Goal: Transaction & Acquisition: Purchase product/service

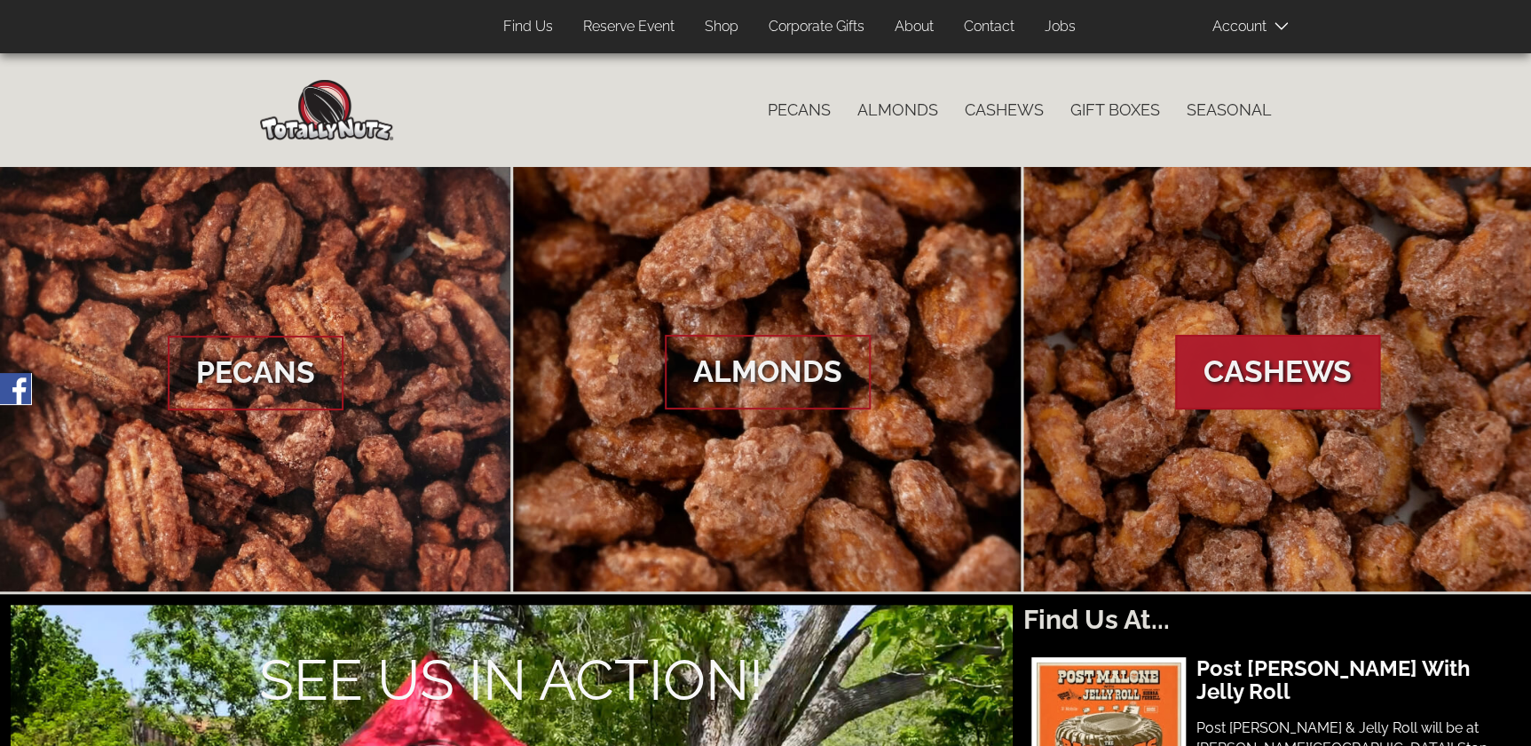
click at [1291, 348] on span "Cashews" at bounding box center [1277, 372] width 205 height 75
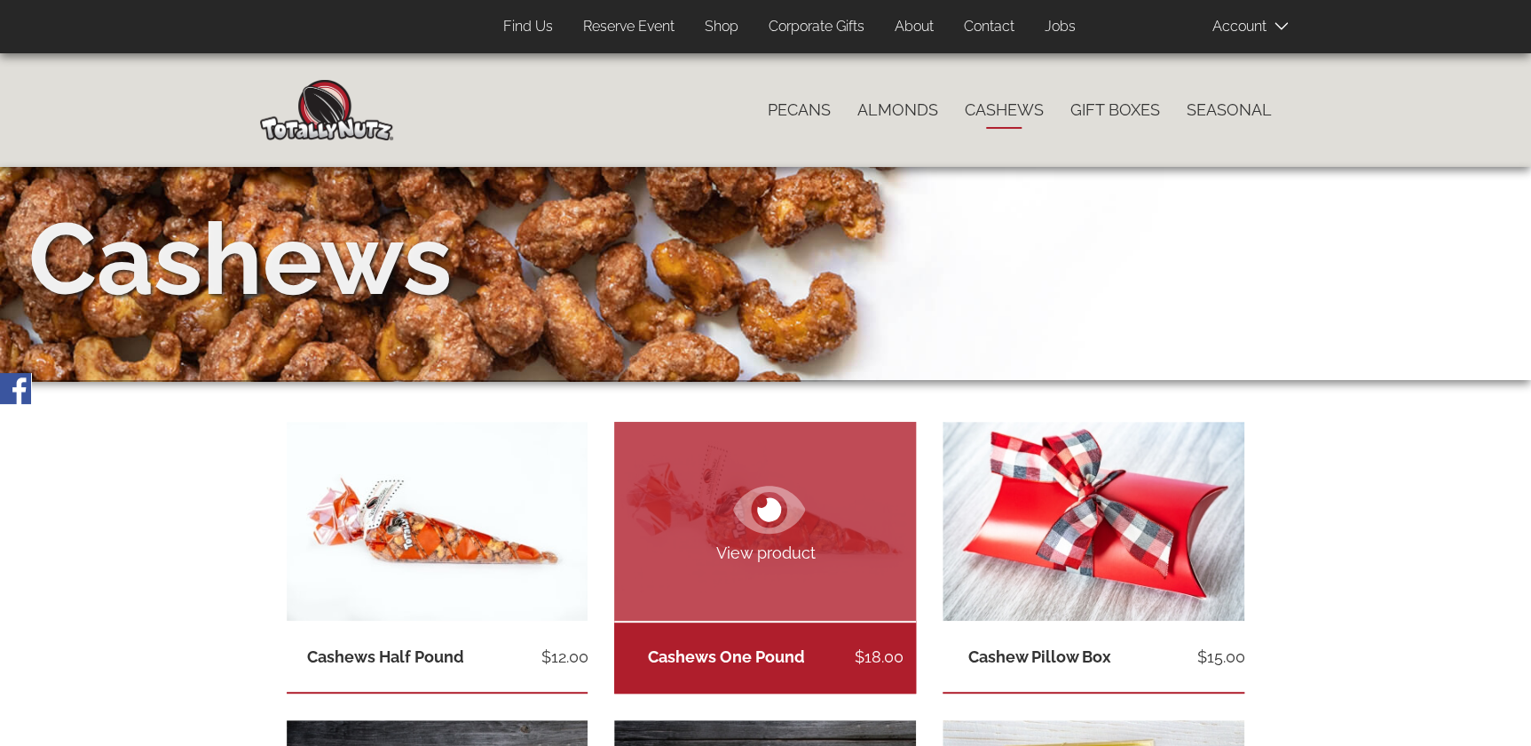
type input "meshashaw5@gmail.com"
click at [738, 584] on link "View product" at bounding box center [765, 521] width 302 height 199
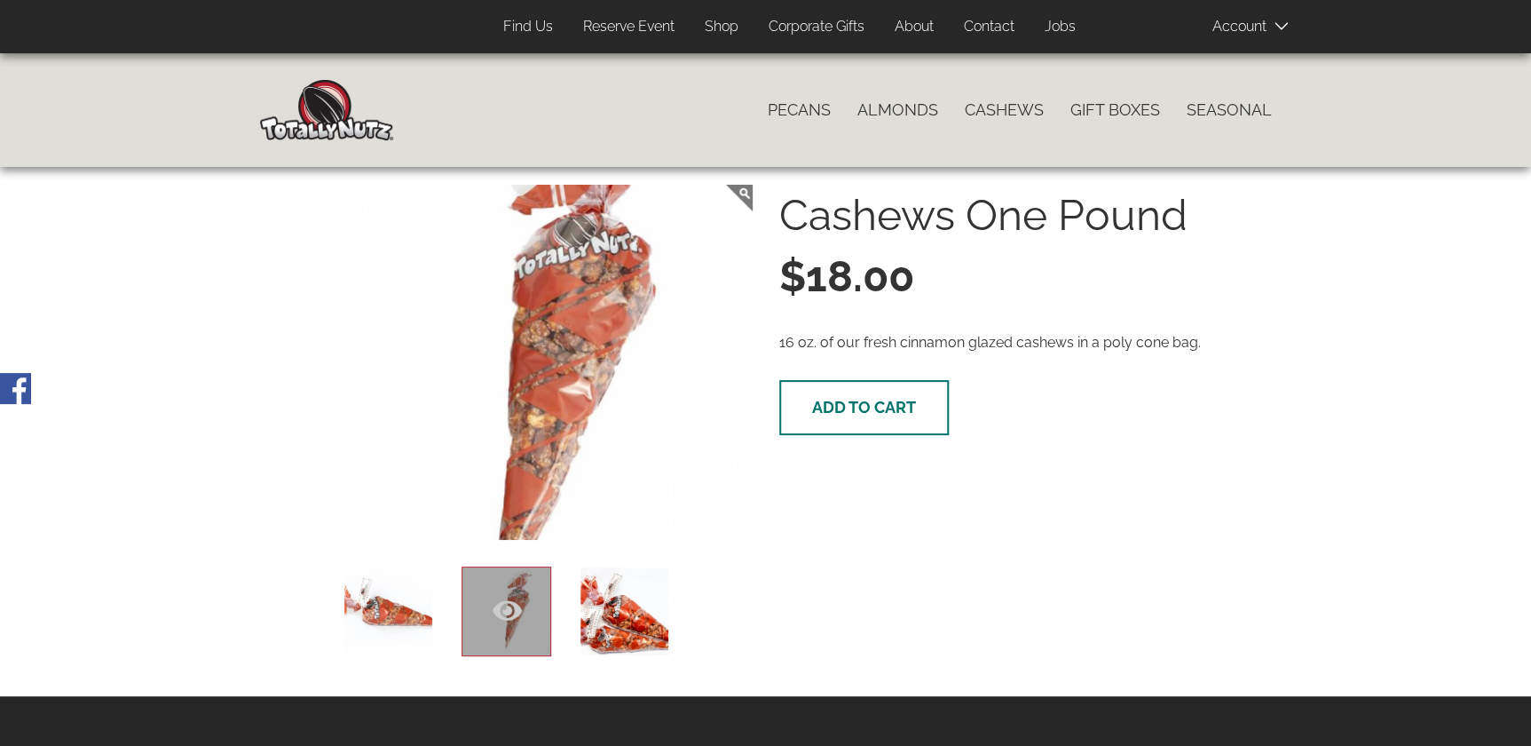
type input "meshashaw5@gmail.com"
click at [856, 393] on button "Add to cart" at bounding box center [864, 407] width 170 height 55
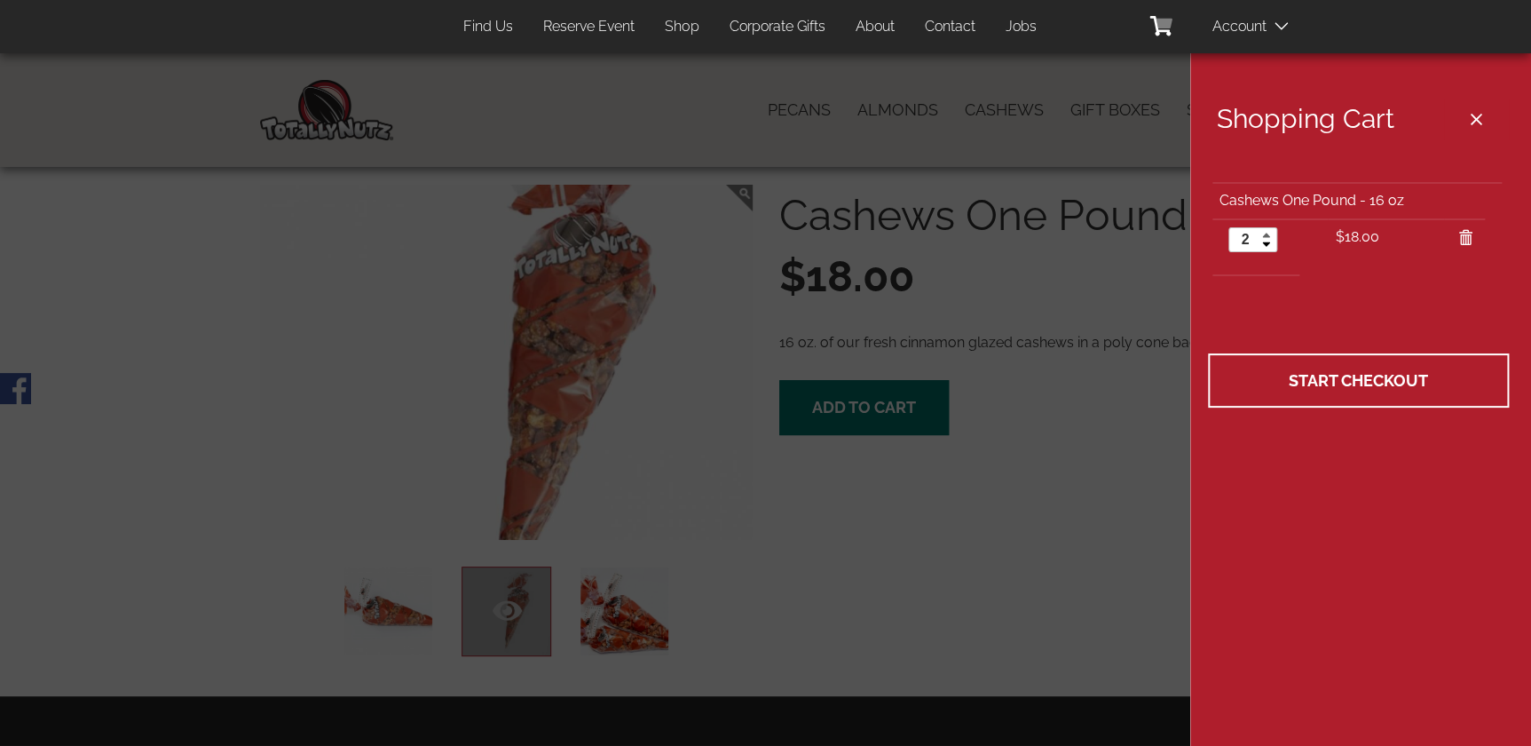
click at [1269, 231] on link at bounding box center [1266, 234] width 20 height 12
type input "3"
click at [1267, 233] on link at bounding box center [1266, 234] width 20 height 12
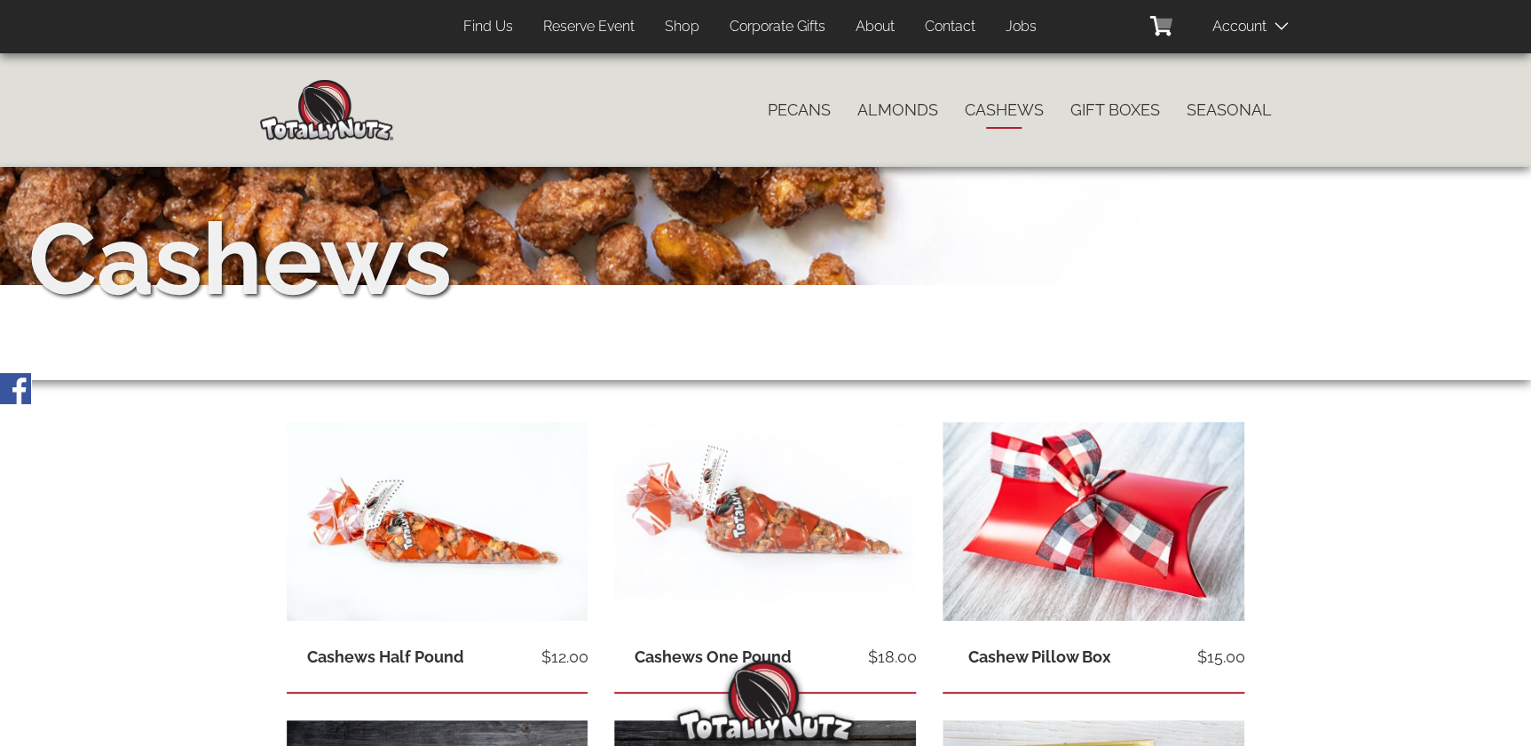
scroll to position [484, 0]
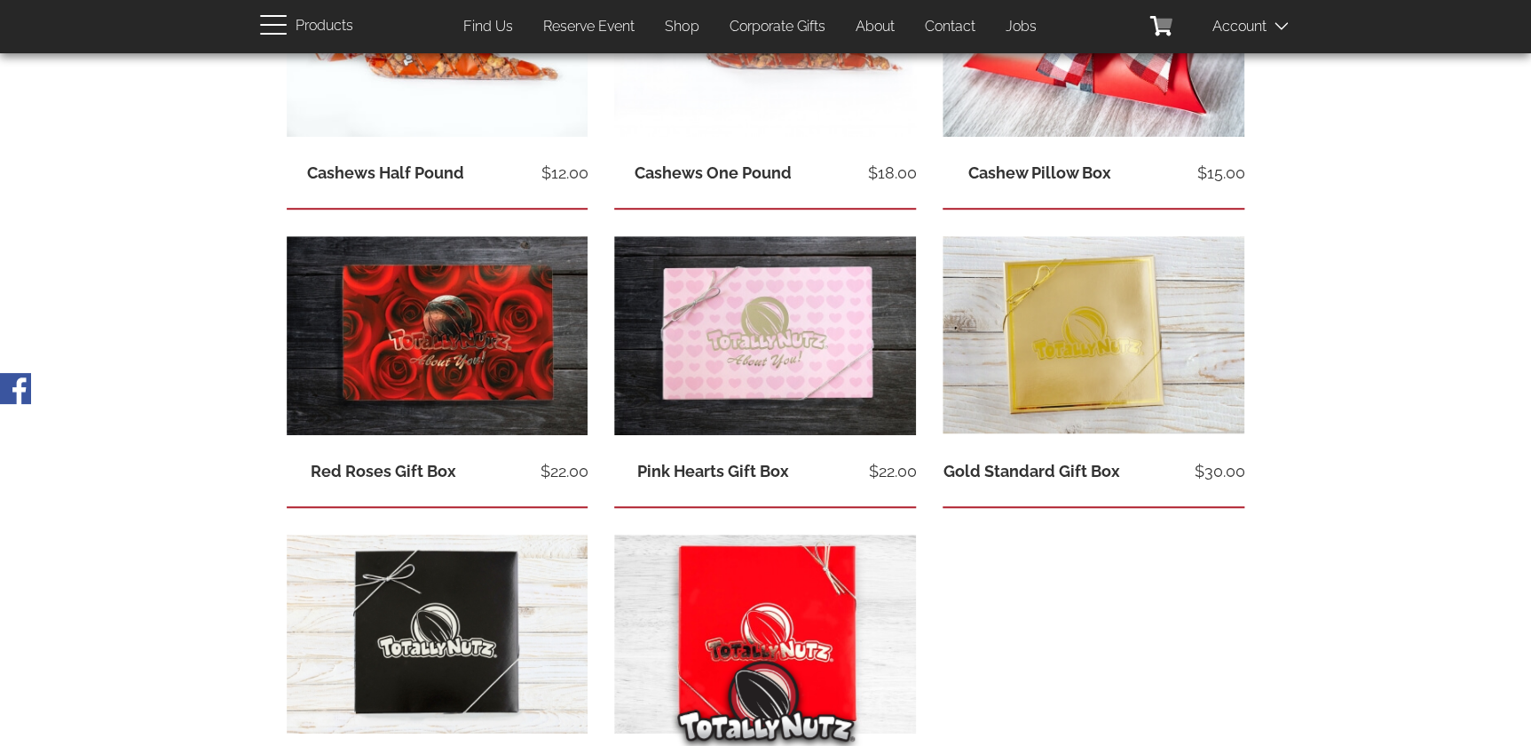
type input "[EMAIL_ADDRESS][DOMAIN_NAME]"
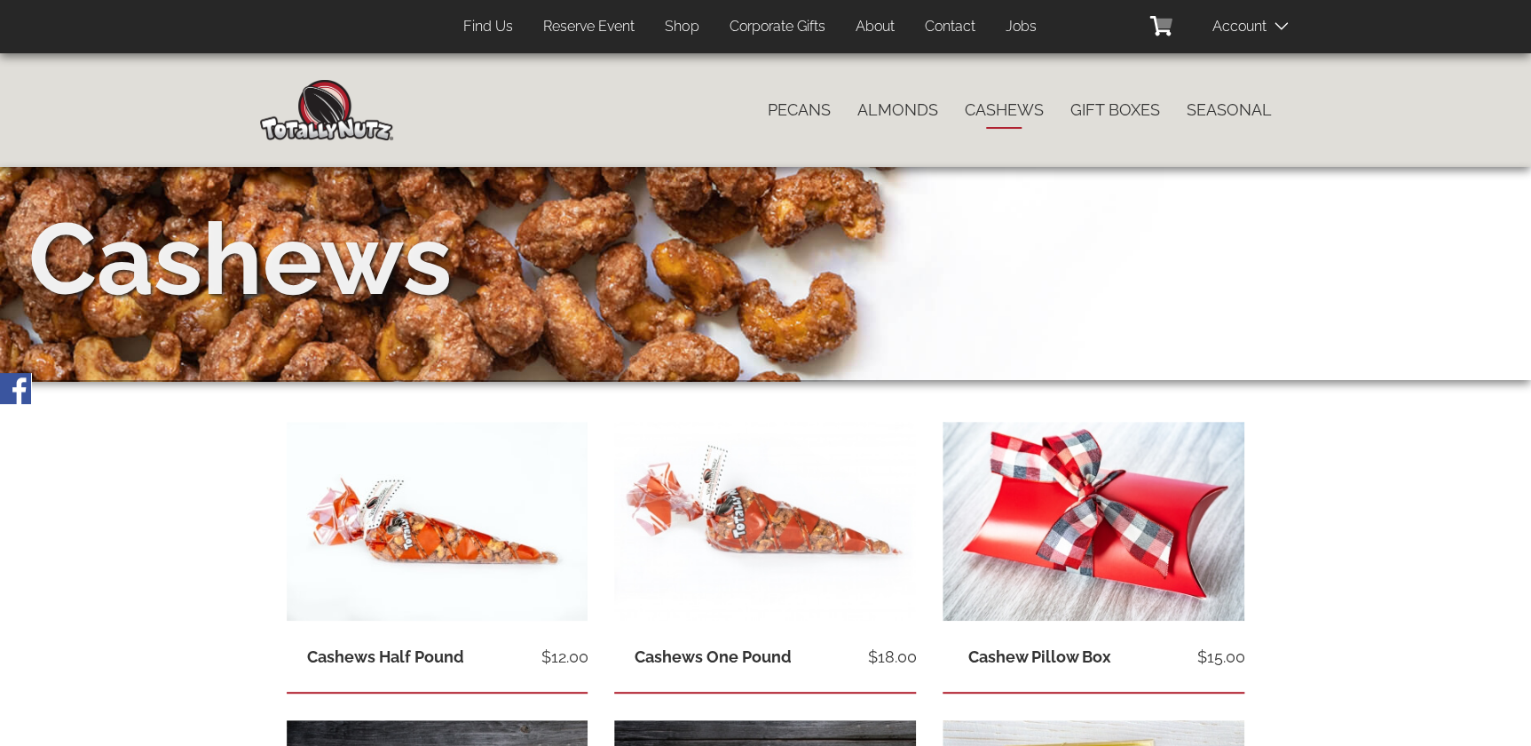
click at [1241, 41] on span at bounding box center [1256, 26] width 89 height 36
click at [1156, 33] on icon at bounding box center [1160, 26] width 20 height 20
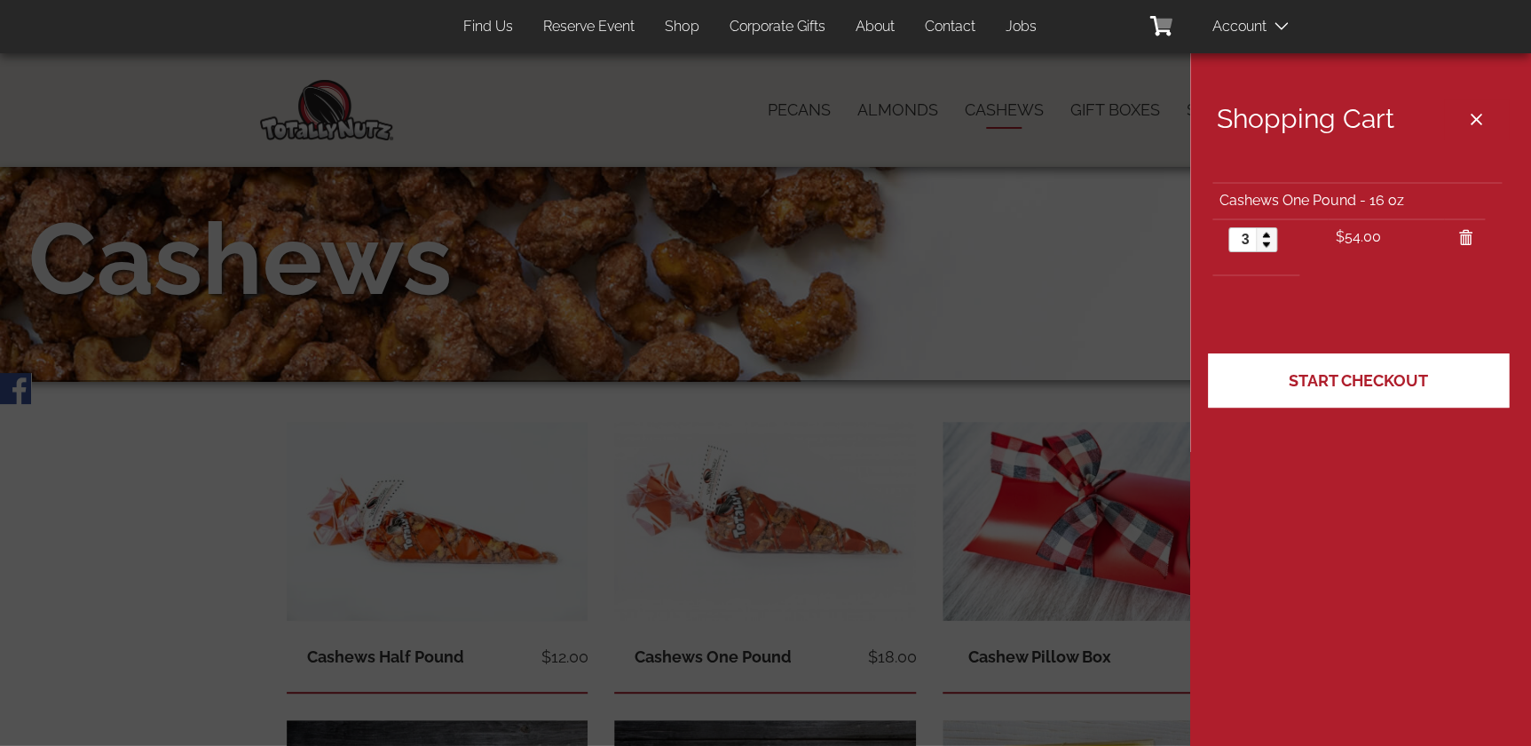
click at [1386, 380] on span "Start Checkout" at bounding box center [1358, 380] width 139 height 19
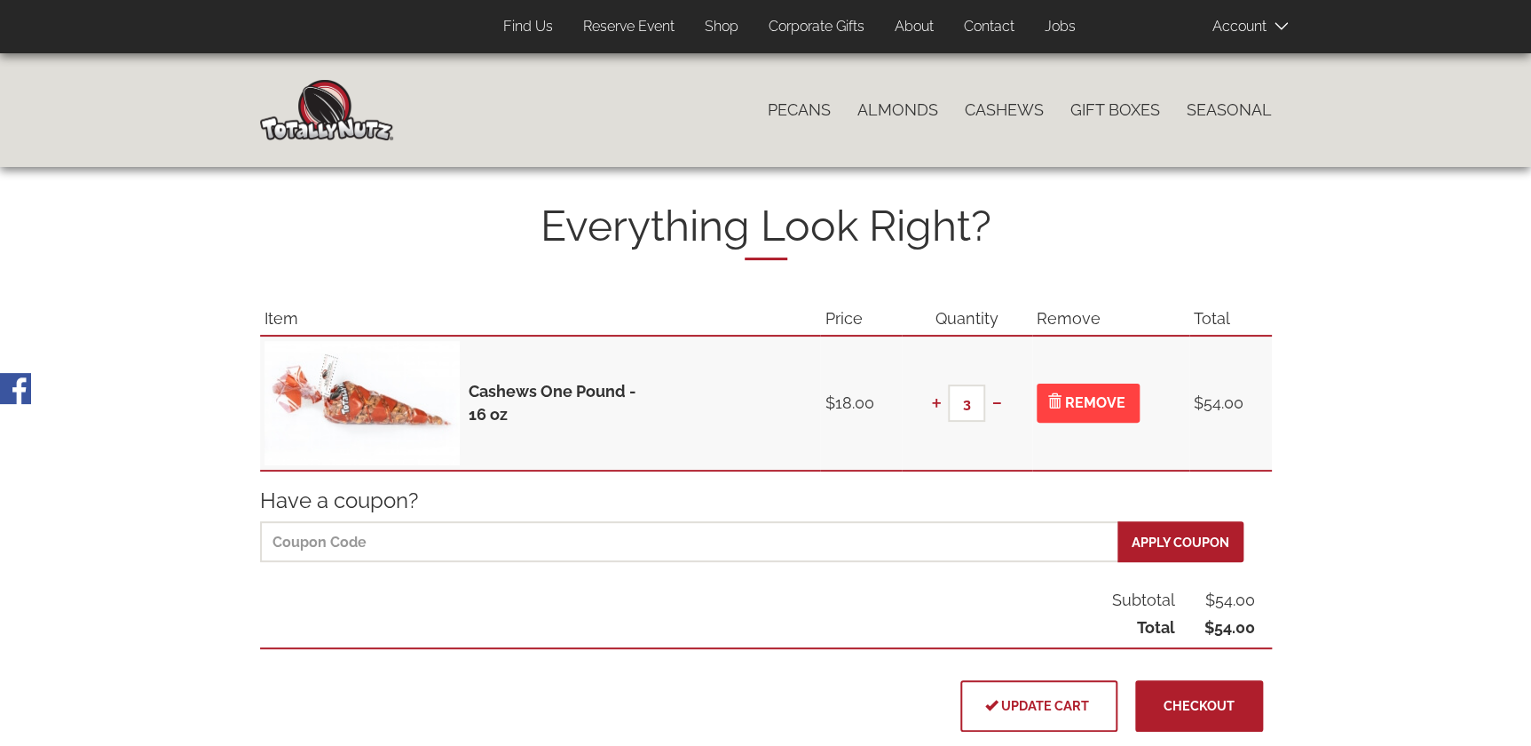
type input "[EMAIL_ADDRESS][DOMAIN_NAME]"
click at [931, 403] on button "+" at bounding box center [936, 402] width 23 height 37
type input "4"
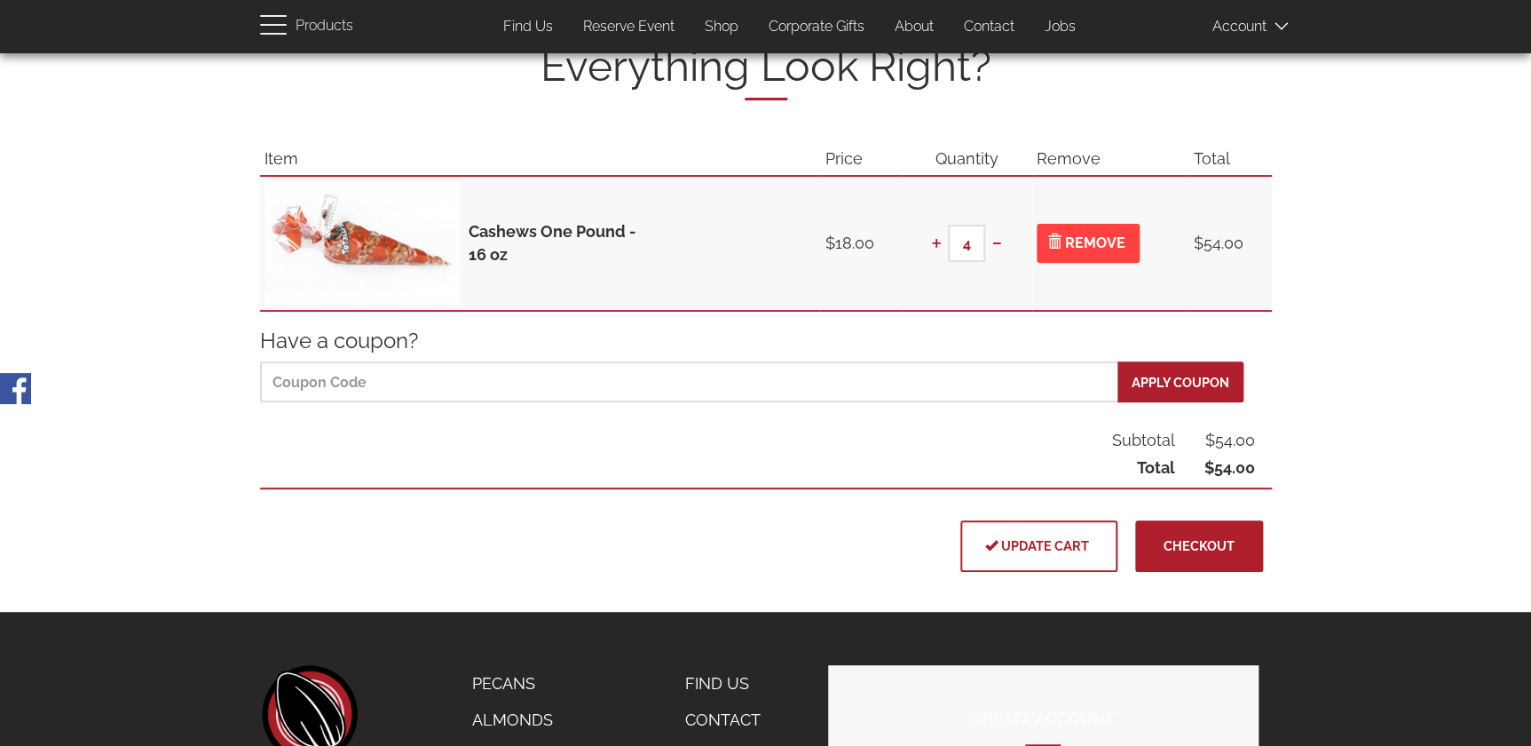
scroll to position [161, 0]
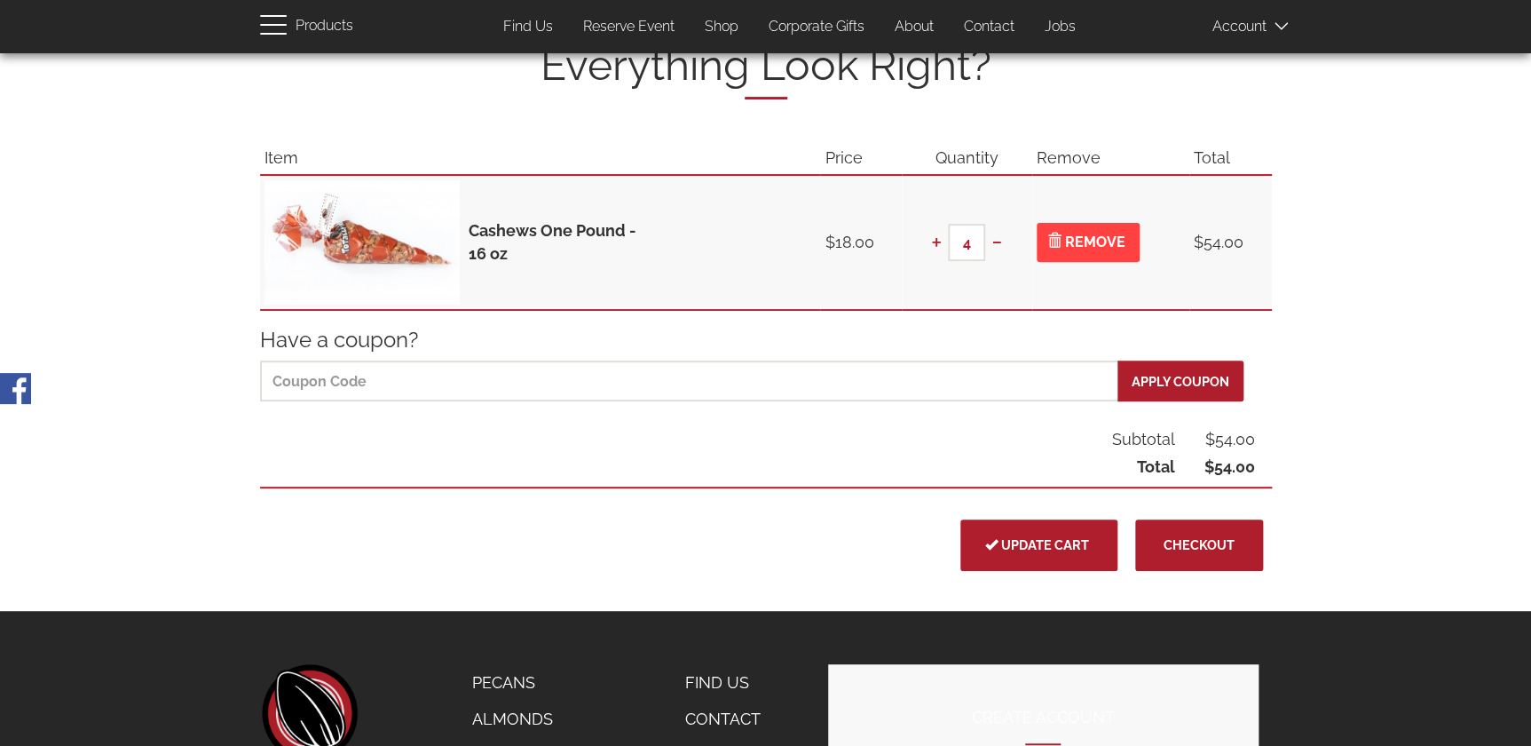
click at [1030, 542] on span "Update cart" at bounding box center [1039, 544] width 100 height 15
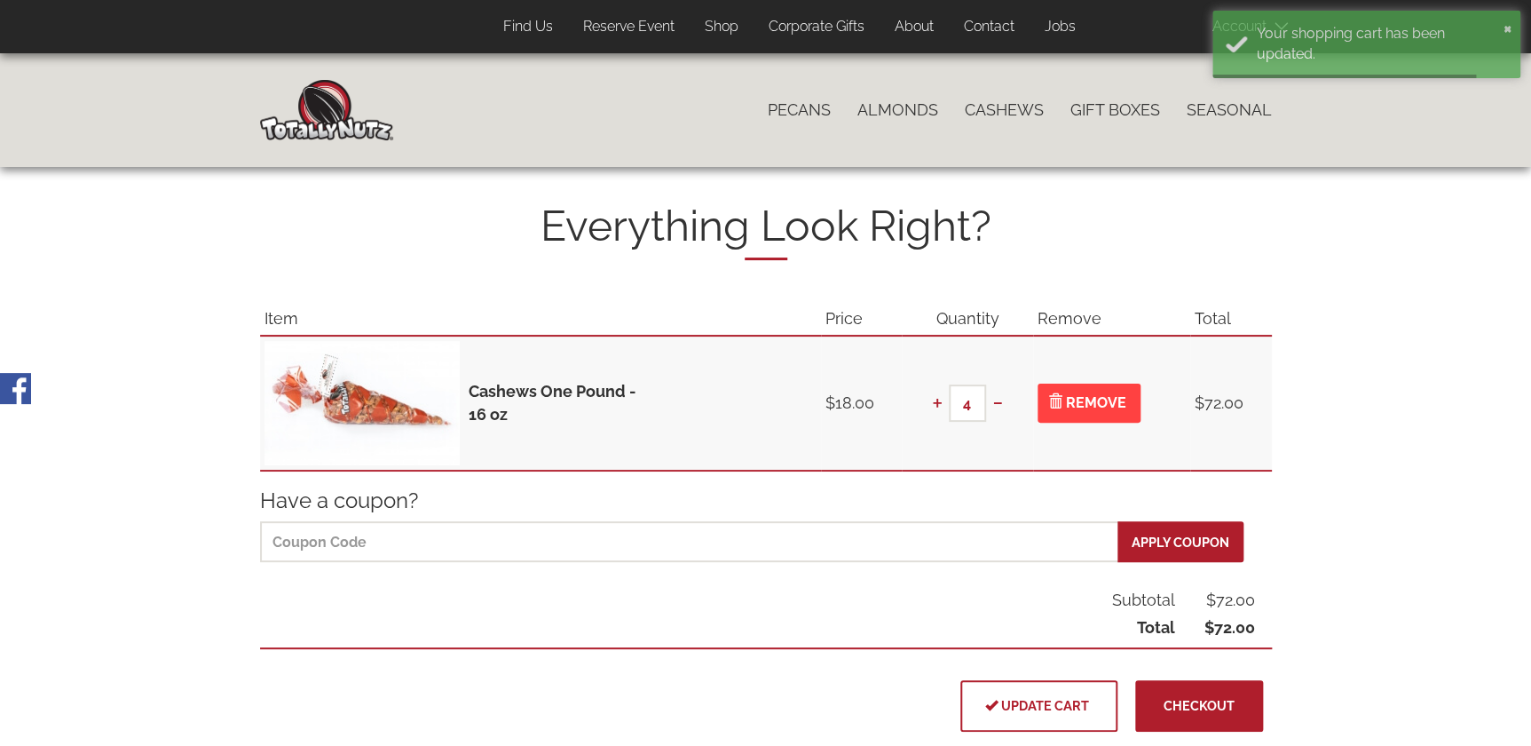
scroll to position [80, 0]
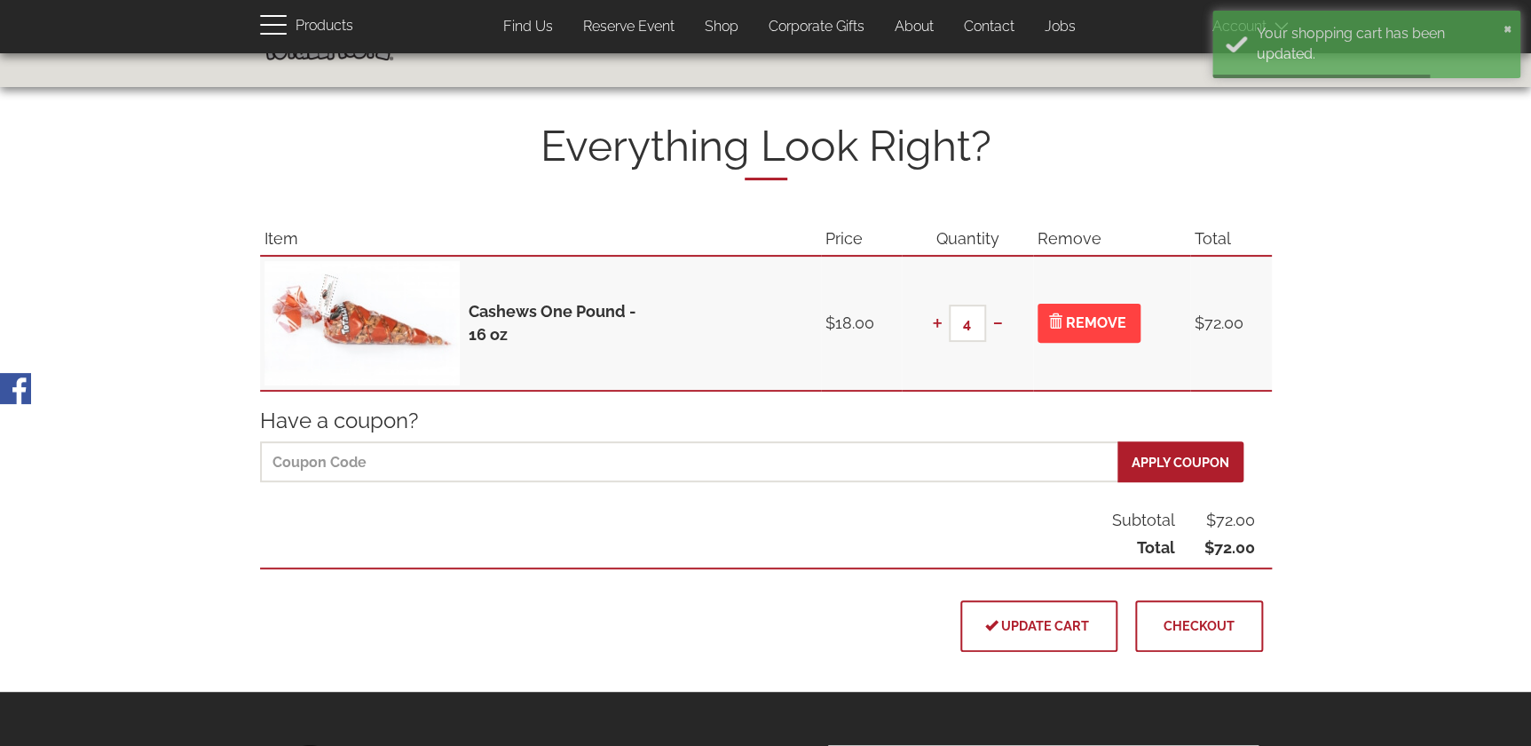
type input "[EMAIL_ADDRESS][DOMAIN_NAME]"
click at [1225, 632] on button "Checkout" at bounding box center [1199, 625] width 128 height 51
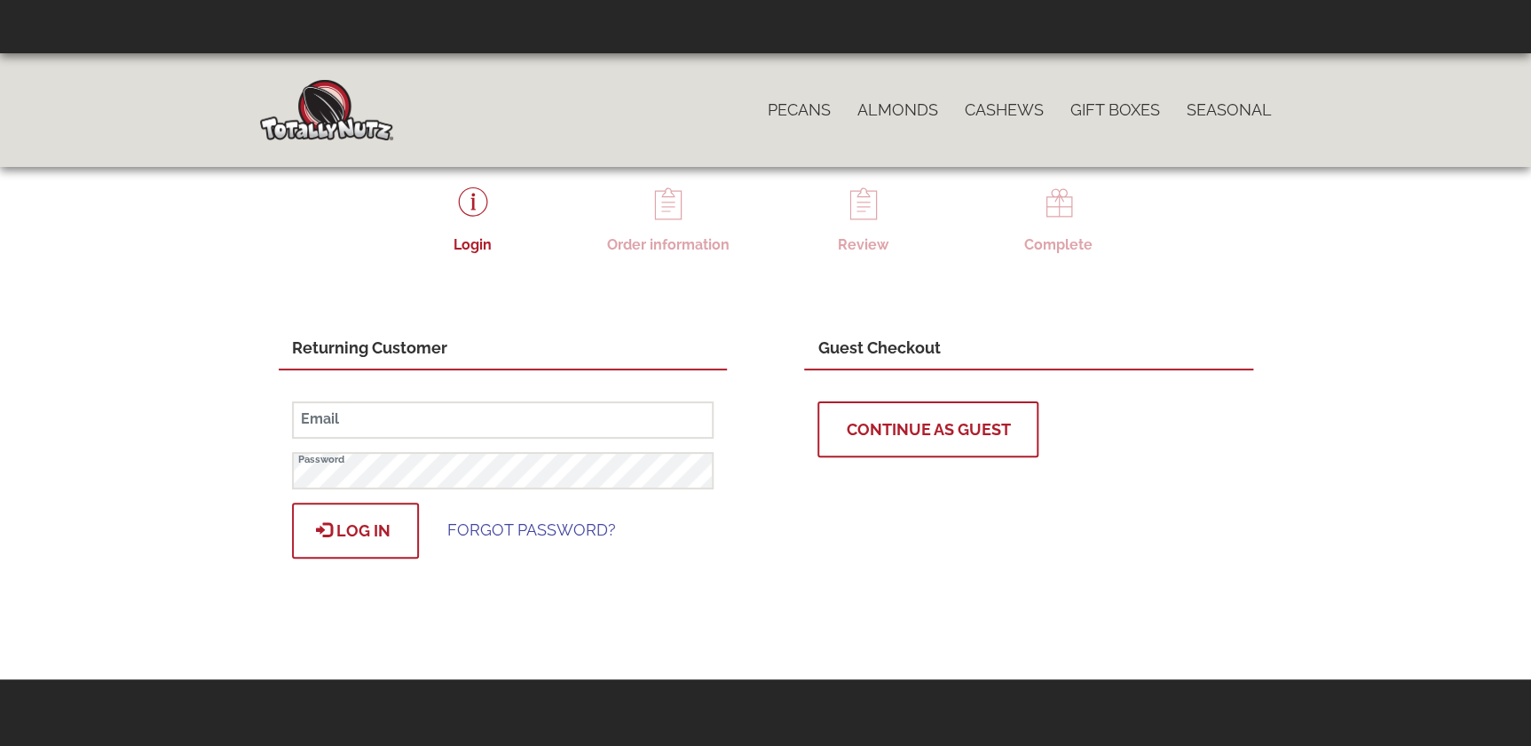
type input "[EMAIL_ADDRESS][DOMAIN_NAME]"
click at [374, 537] on span "Log in" at bounding box center [355, 530] width 70 height 19
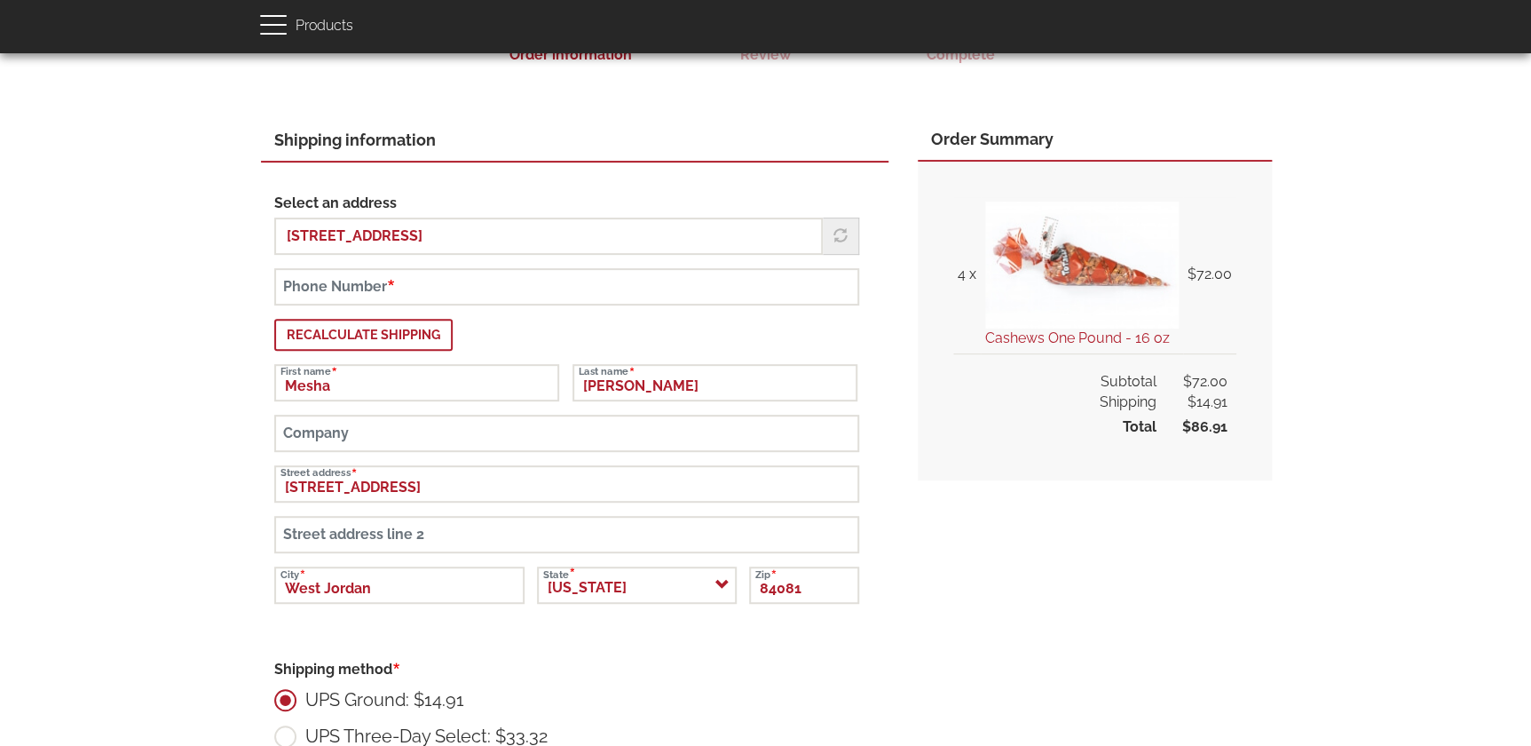
scroll to position [161, 0]
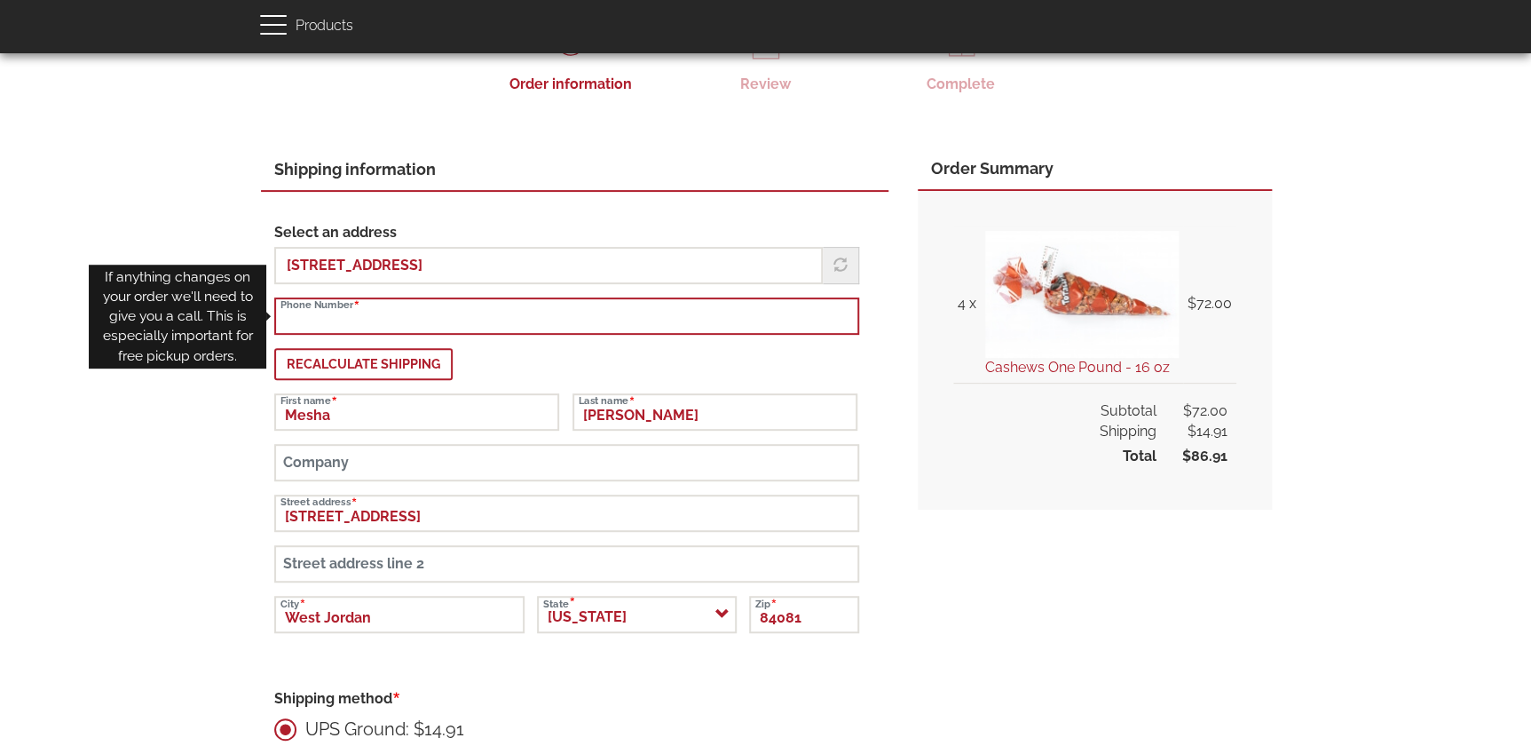
click at [337, 324] on input "Phone Number" at bounding box center [566, 315] width 585 height 37
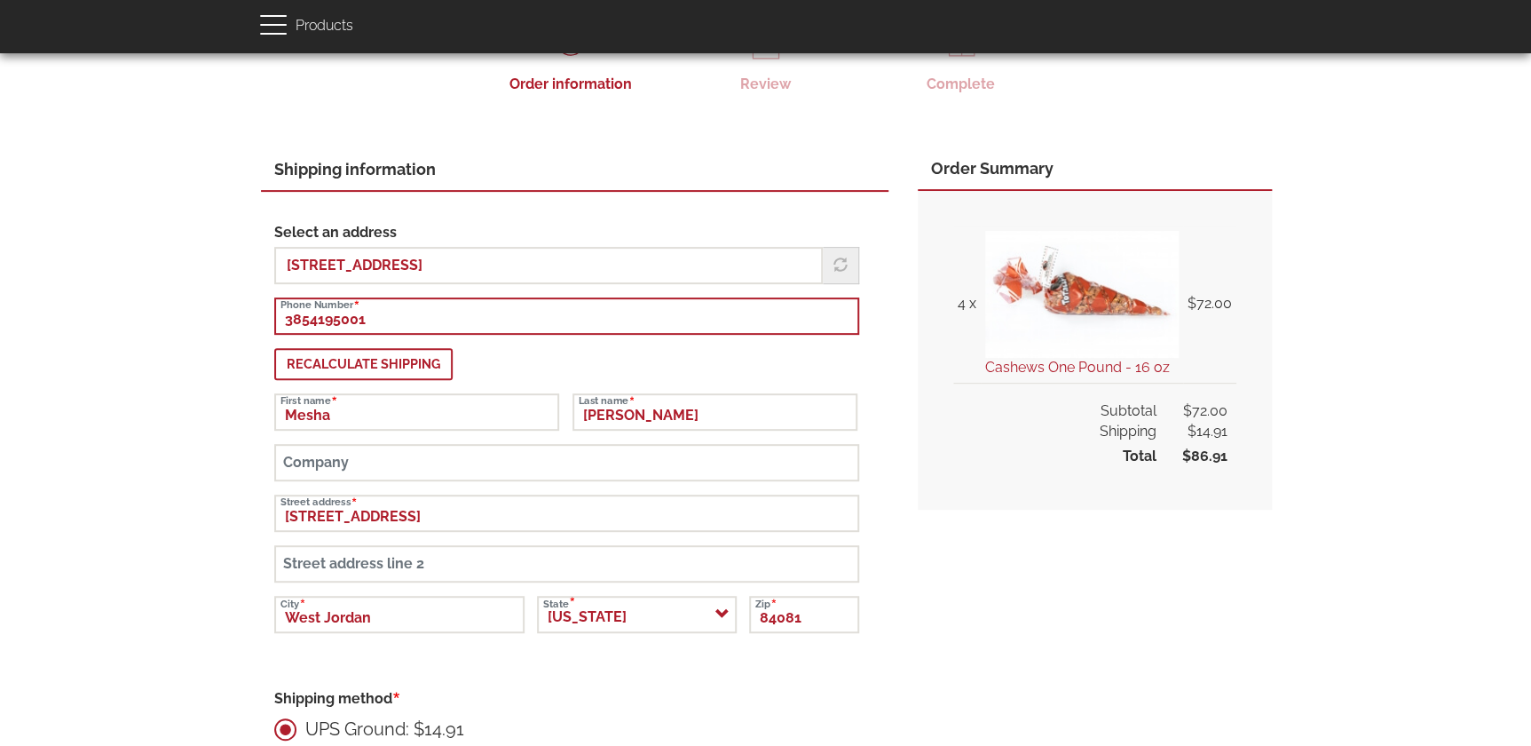
type input "3854195001"
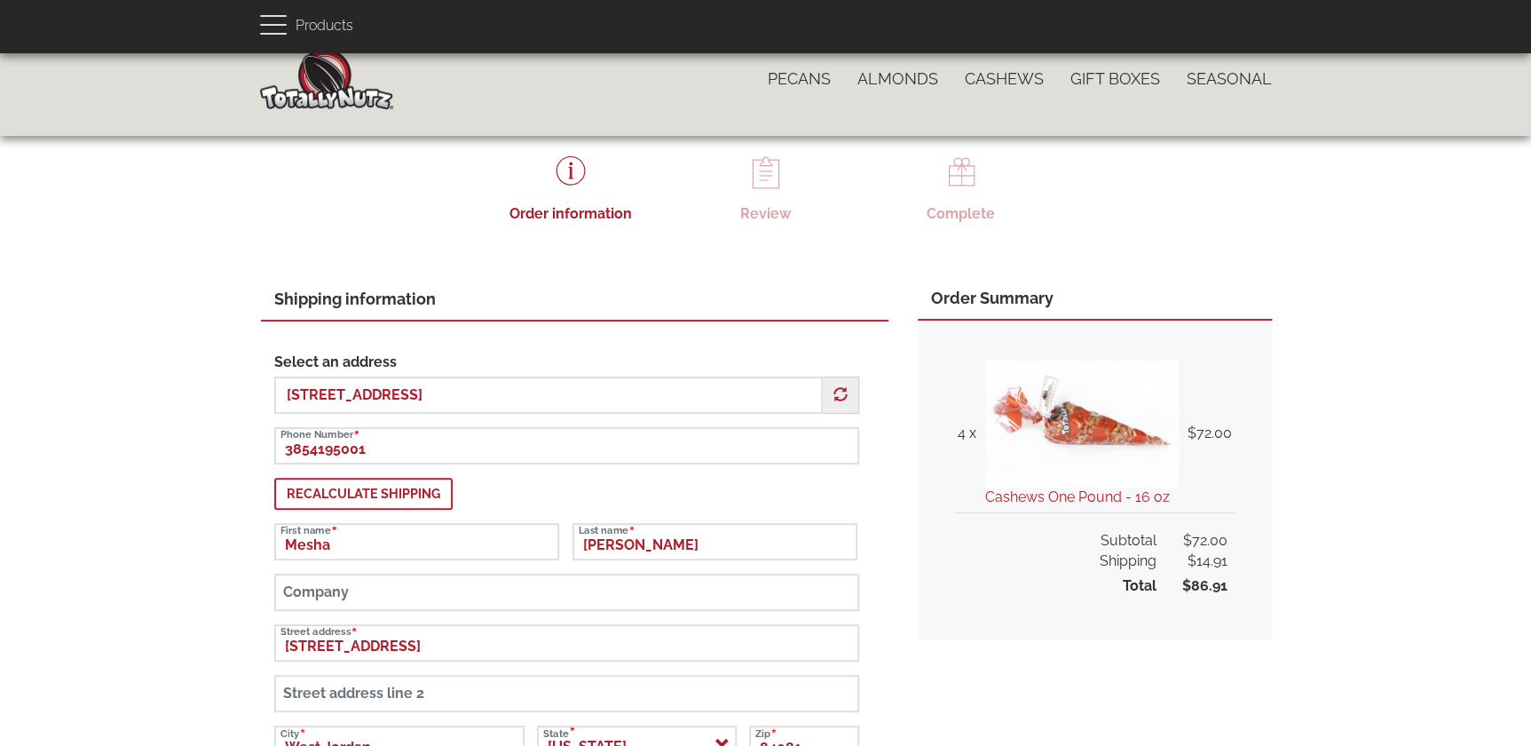
scroll to position [0, 0]
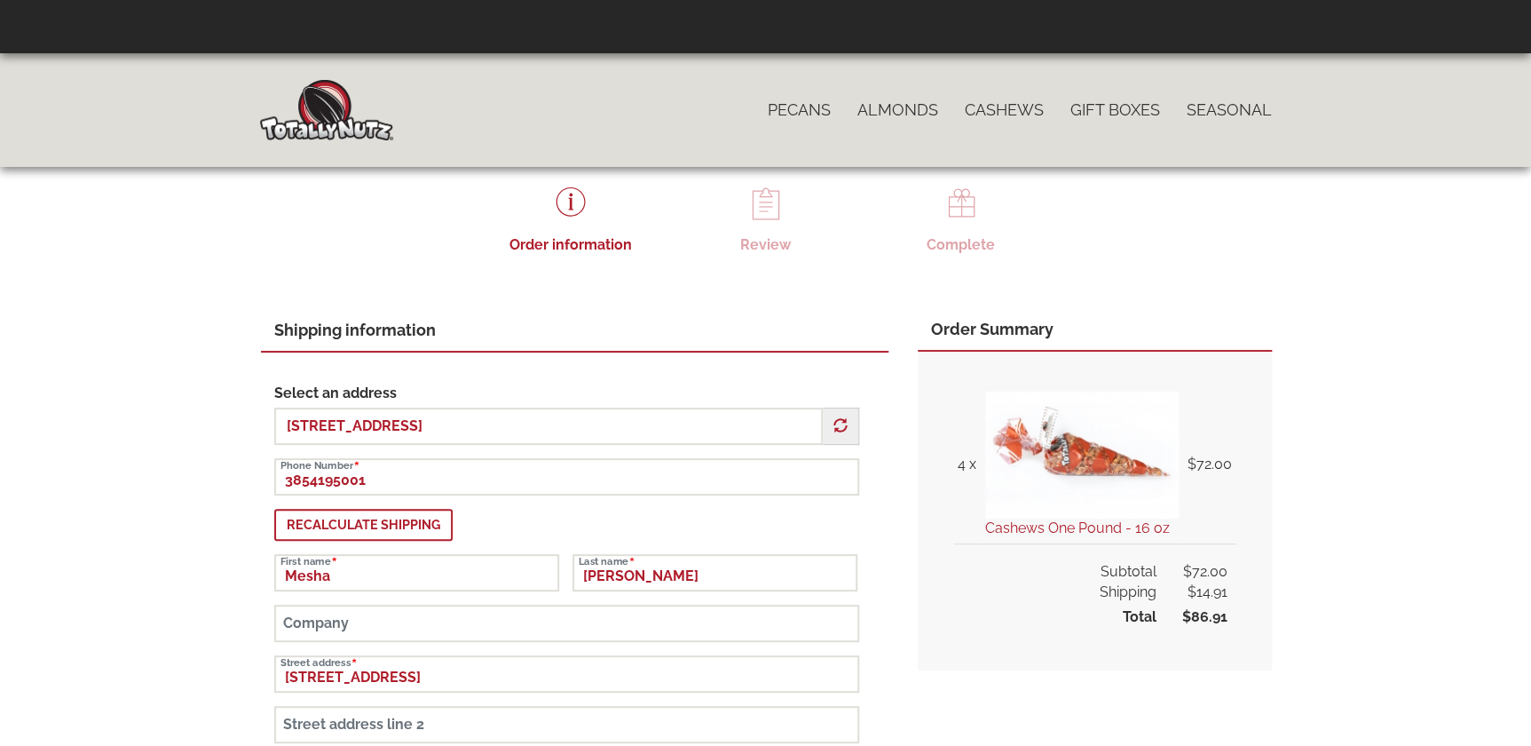
click at [872, 316] on div "Shipping information" at bounding box center [575, 331] width 628 height 43
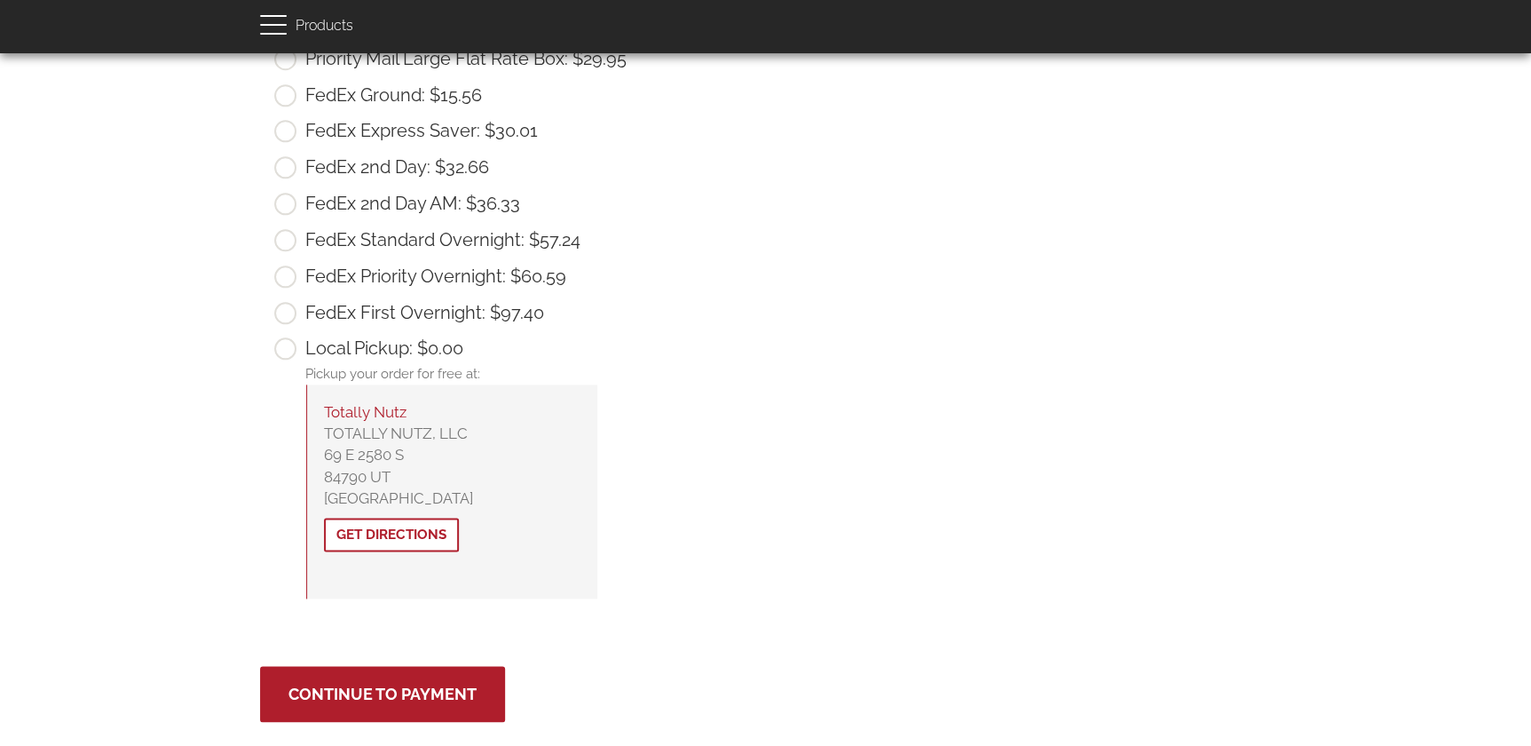
scroll to position [1001, 0]
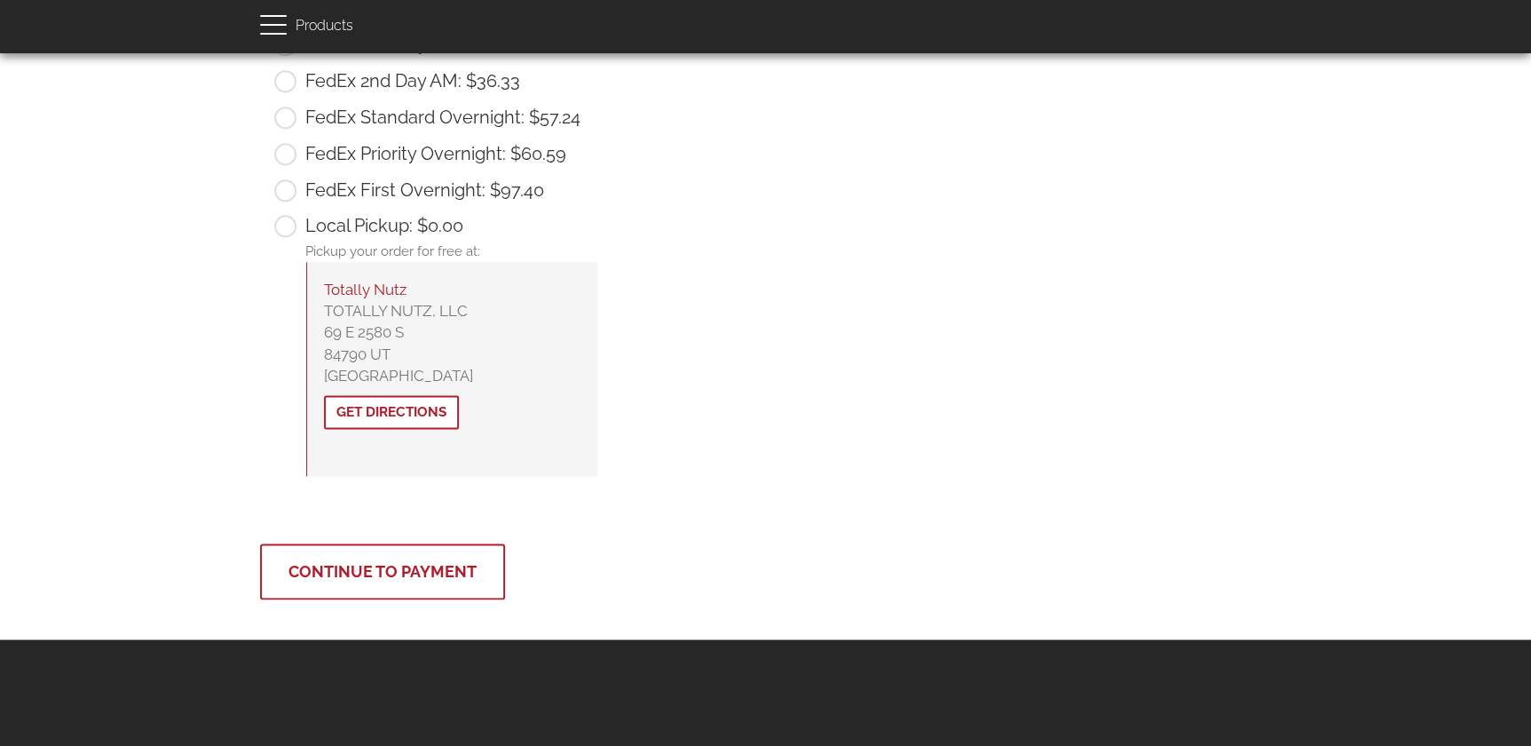
click at [442, 563] on span "Continue to Payment" at bounding box center [382, 571] width 188 height 19
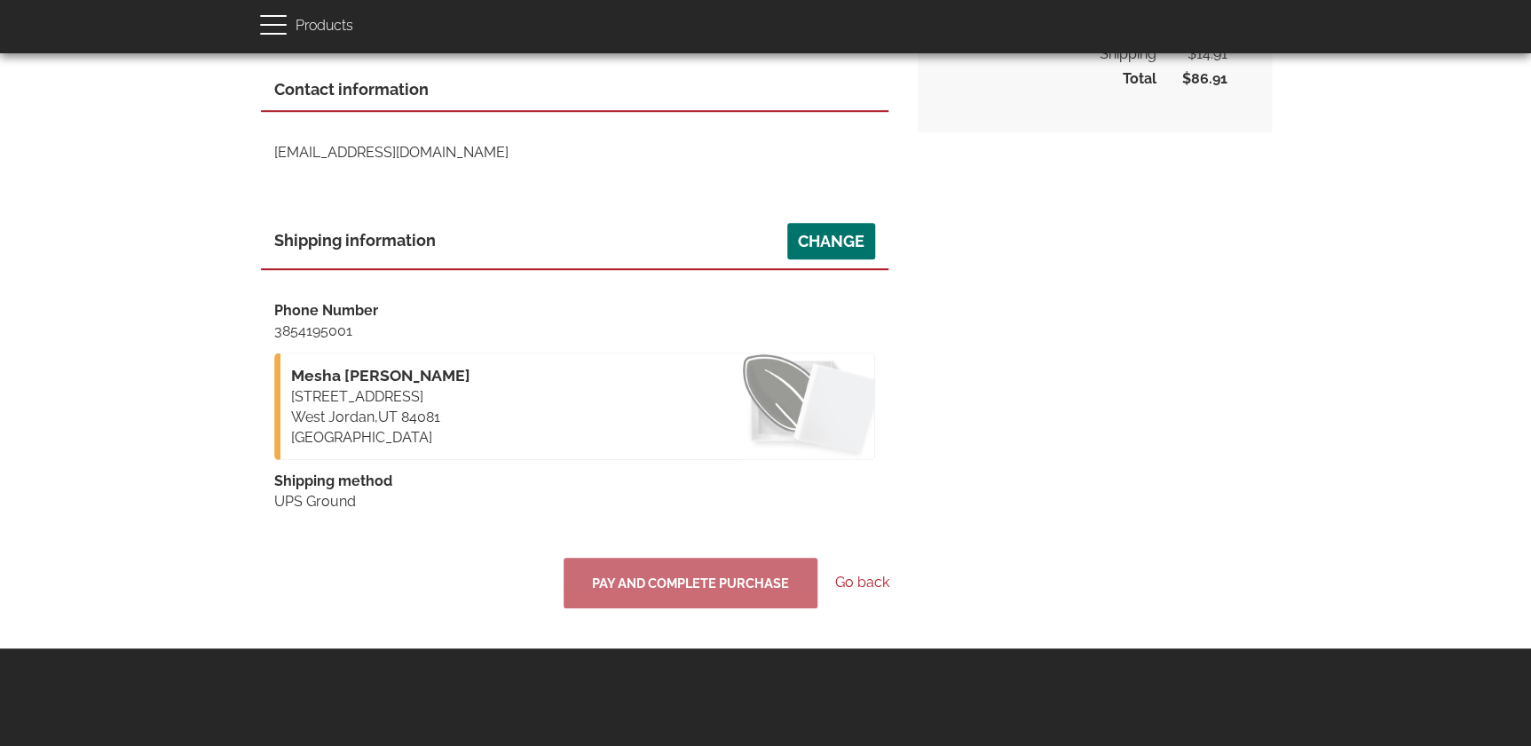
scroll to position [553, 0]
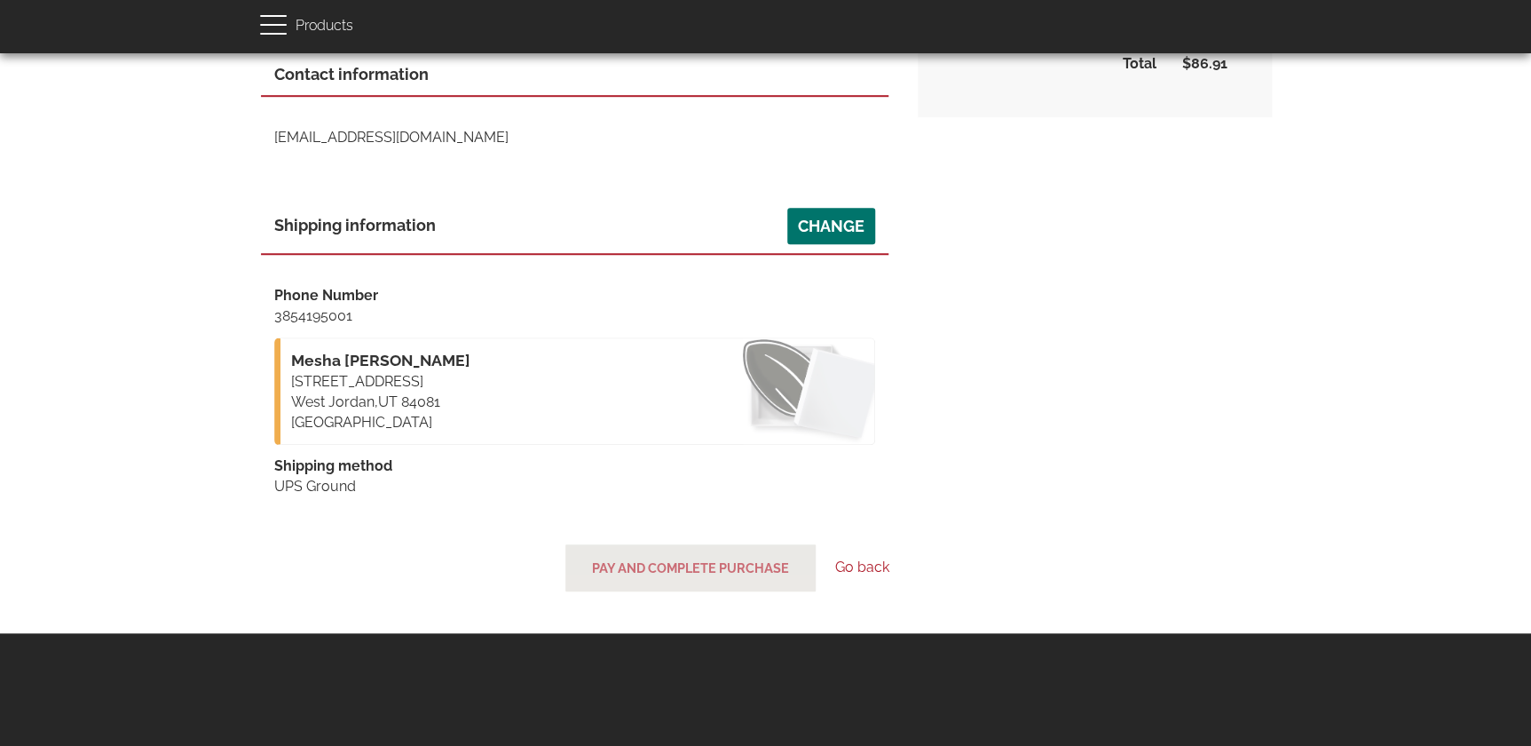
click at [666, 571] on button "Pay and complete purchase" at bounding box center [691, 567] width 254 height 51
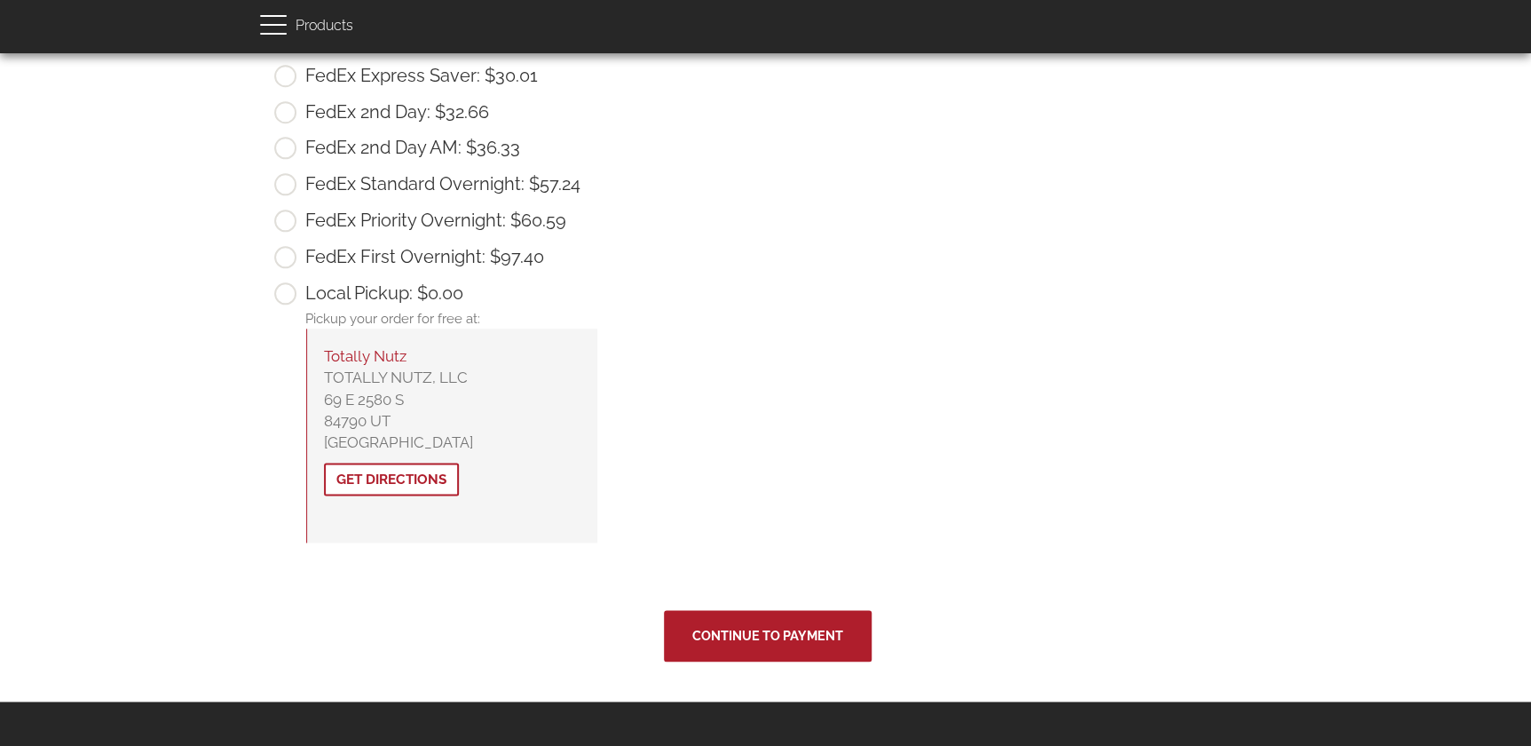
scroll to position [877, 0]
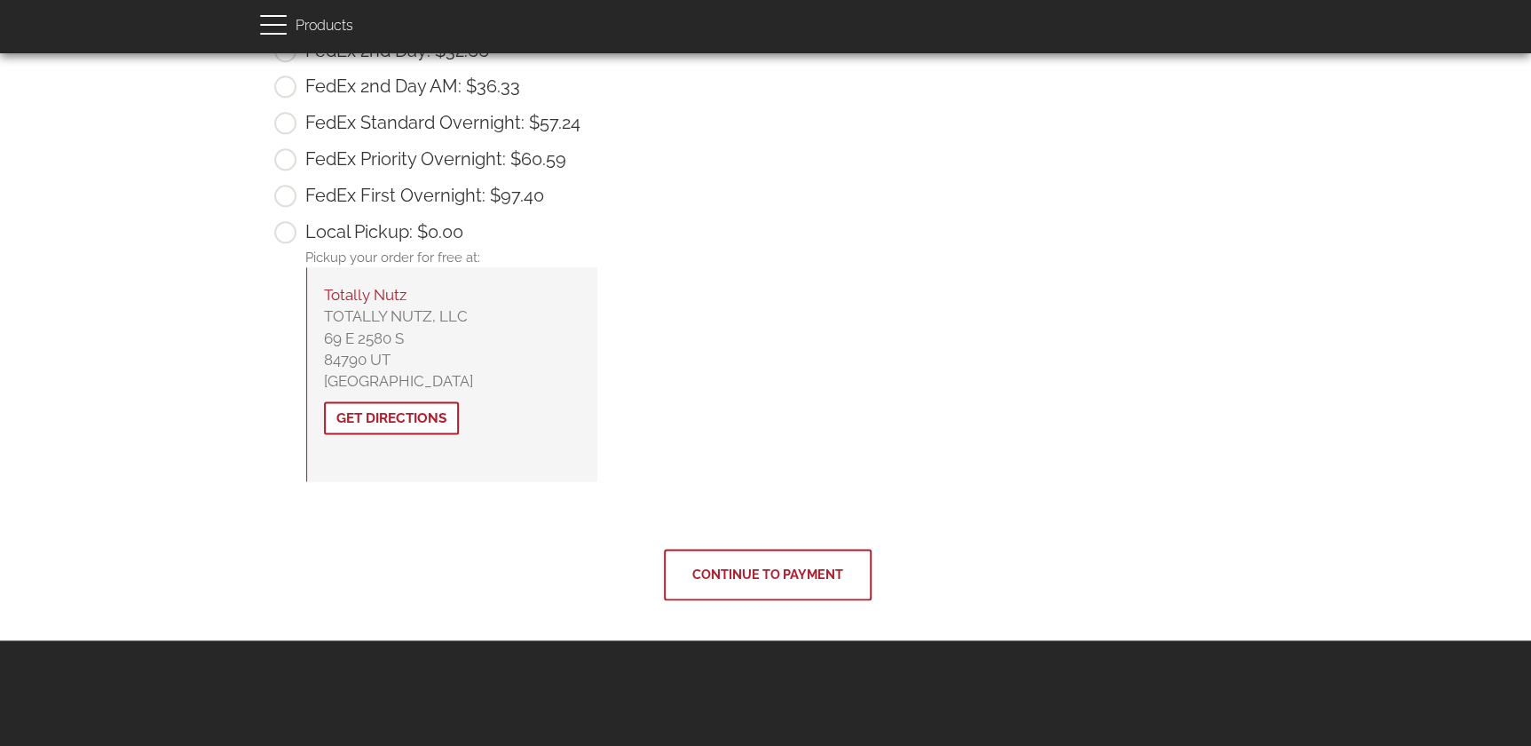
click at [775, 566] on span "Continue to Payment" at bounding box center [767, 573] width 151 height 15
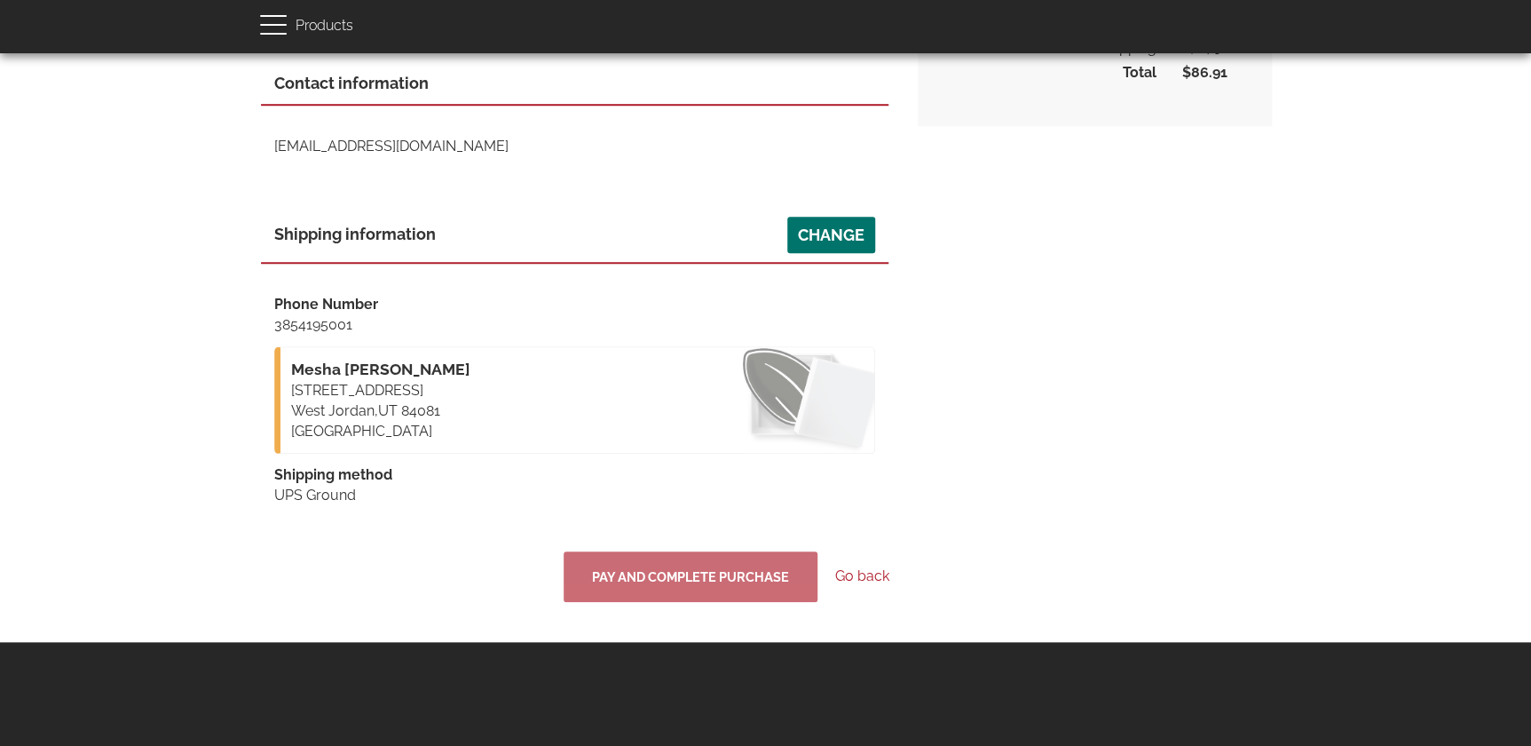
scroll to position [553, 0]
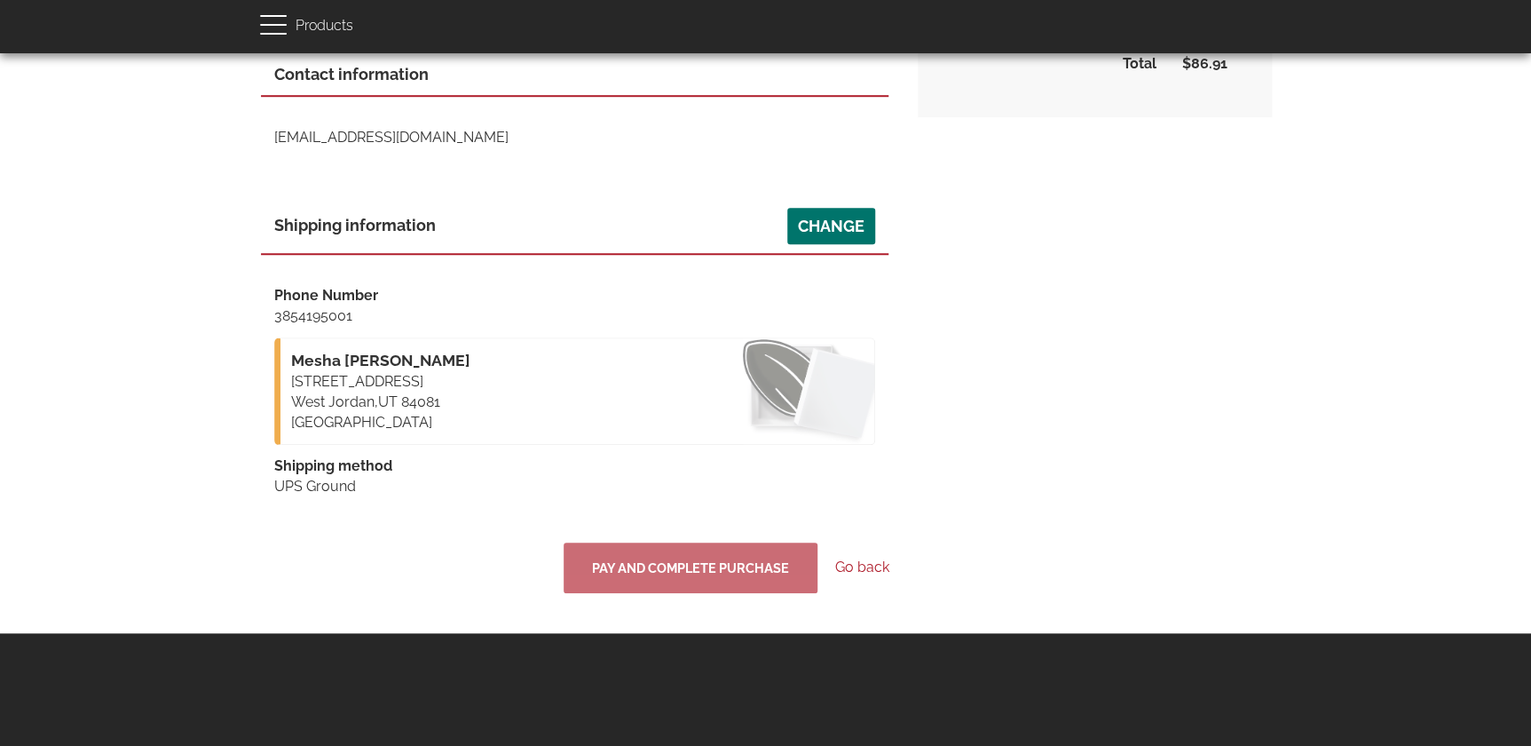
click at [1078, 495] on div "Payment information Card number Expiration CVC/CVV Enter your card number My bi…" at bounding box center [766, 174] width 1012 height 837
click at [690, 562] on span "Pay and complete purchase" at bounding box center [690, 567] width 197 height 15
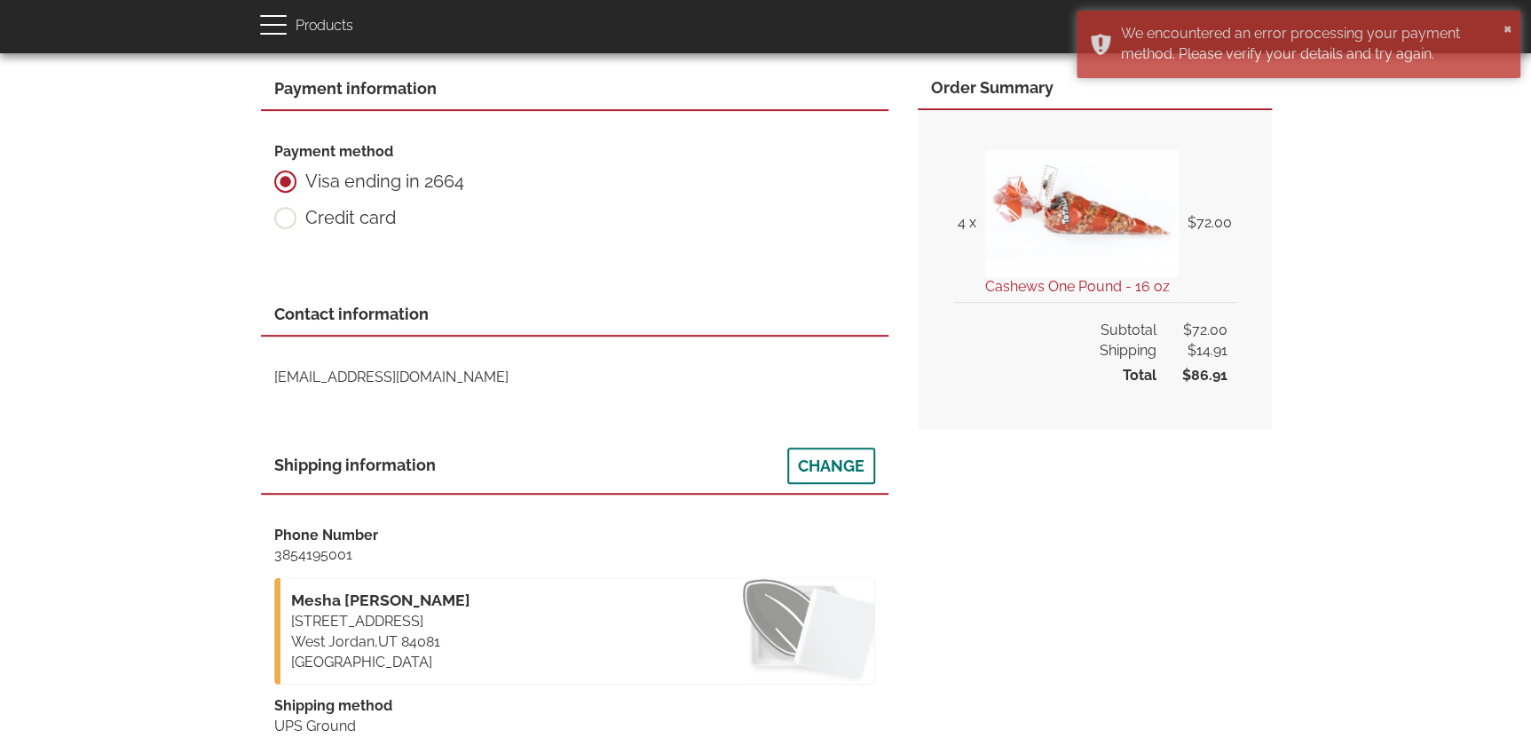
scroll to position [807, 0]
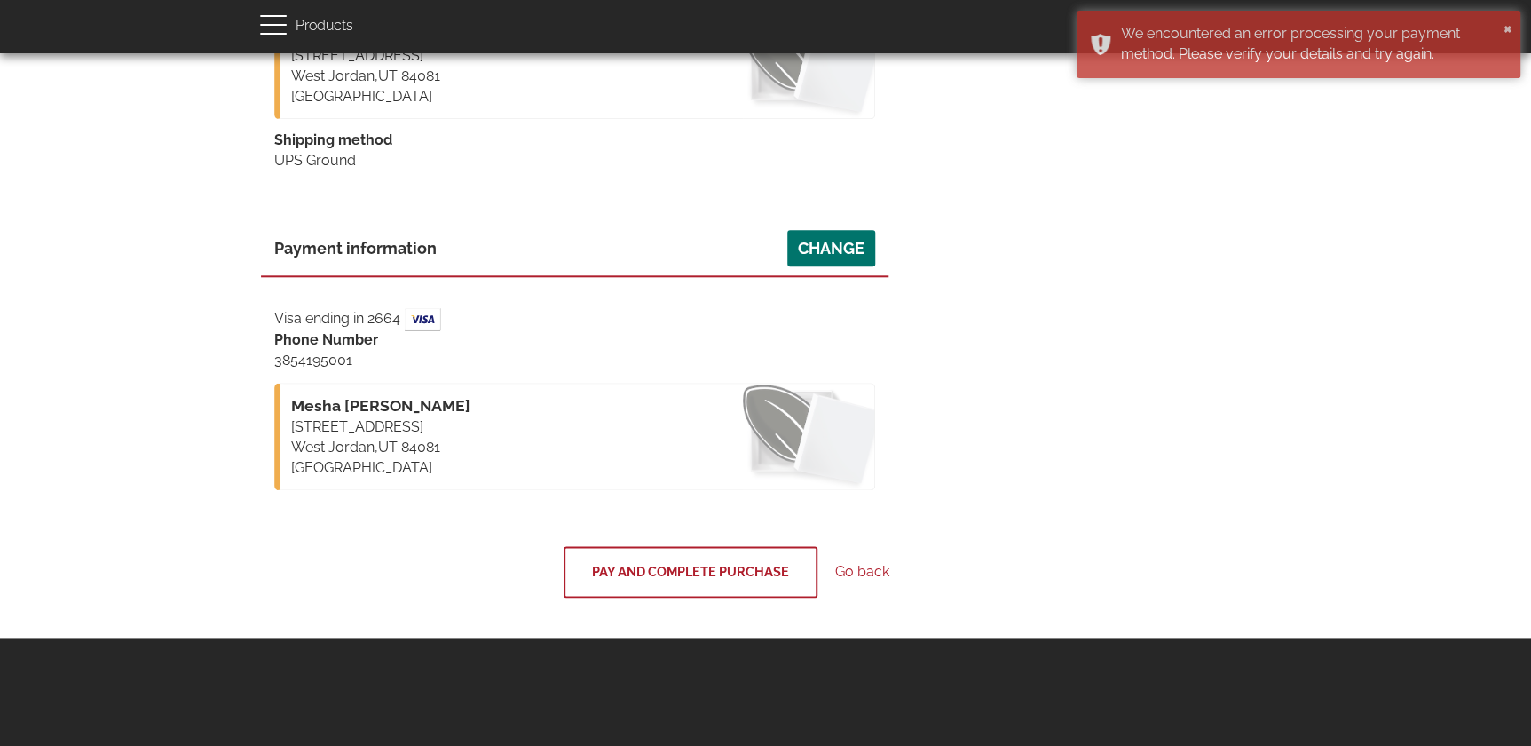
click at [729, 577] on button "Pay and complete purchase" at bounding box center [691, 571] width 254 height 51
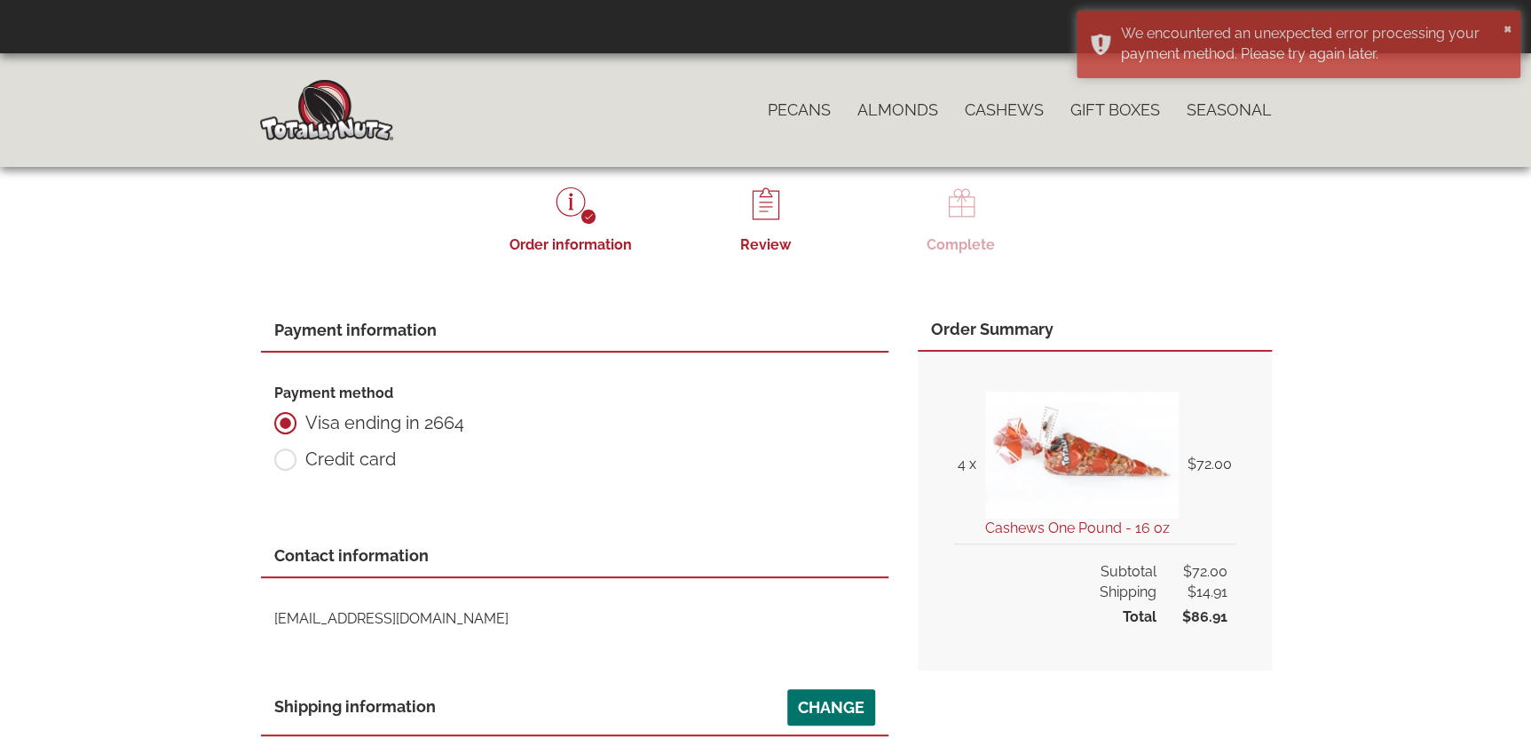
click at [376, 414] on label "Visa ending in 2664" at bounding box center [369, 423] width 190 height 22
click at [311, 463] on label "Credit card" at bounding box center [335, 459] width 122 height 22
radio input "true"
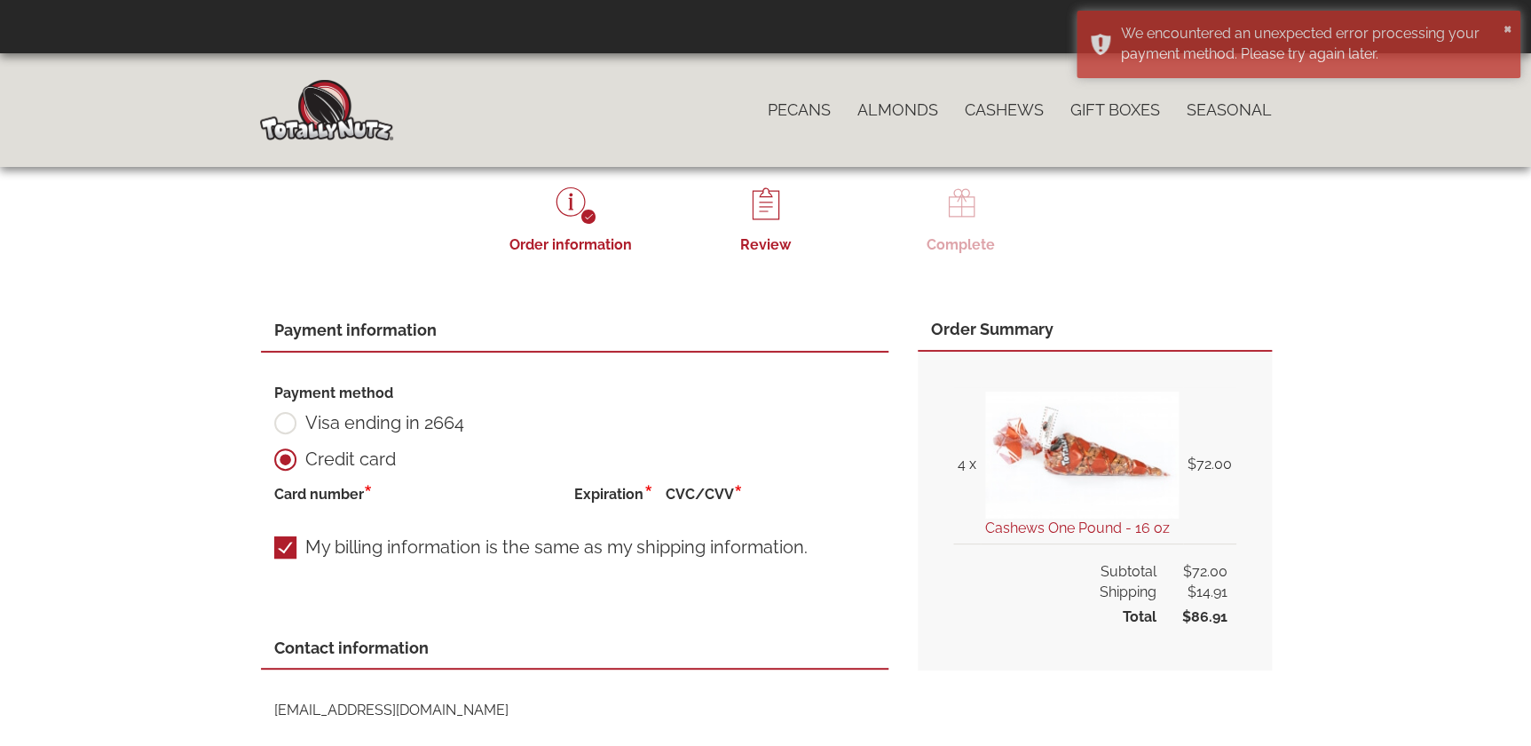
click at [367, 488] on label "Card number" at bounding box center [323, 495] width 99 height 20
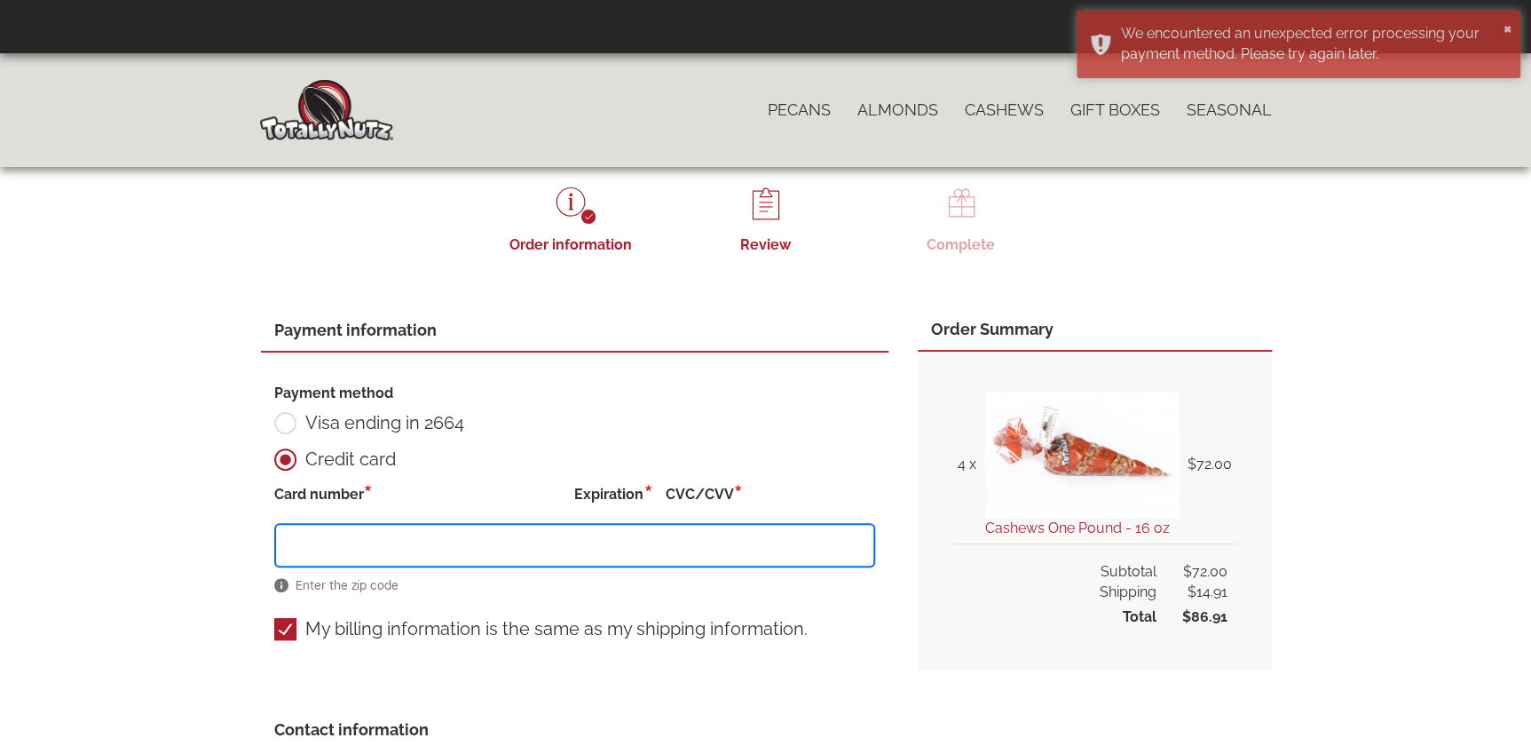
click at [877, 593] on div "Payment method Visa ending in 2664 Credit card Card number Expiration CVC/CVV E…" at bounding box center [575, 520] width 628 height 337
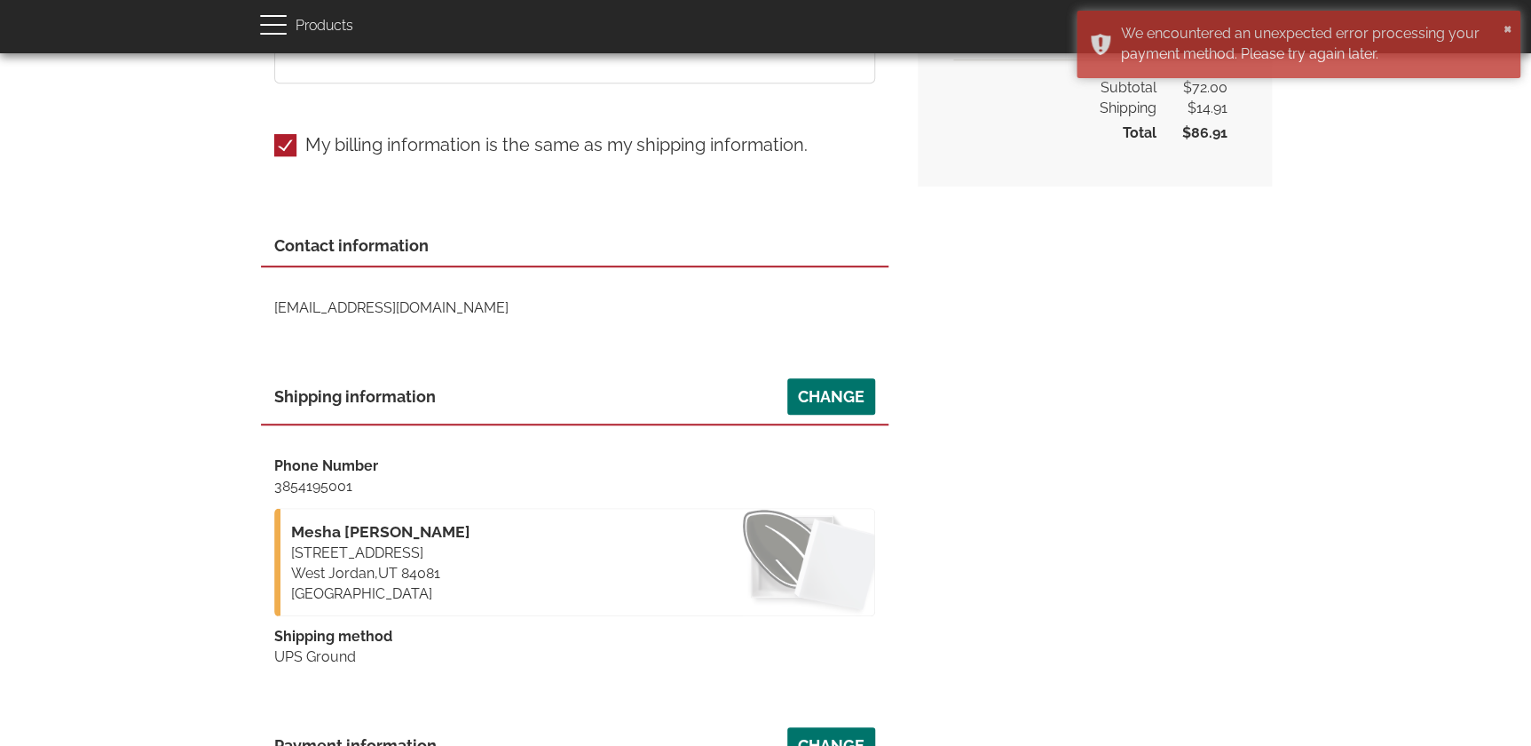
click at [943, 554] on div "Payment information Payment method Visa ending in 2664 Credit card Card number …" at bounding box center [766, 459] width 1012 height 1269
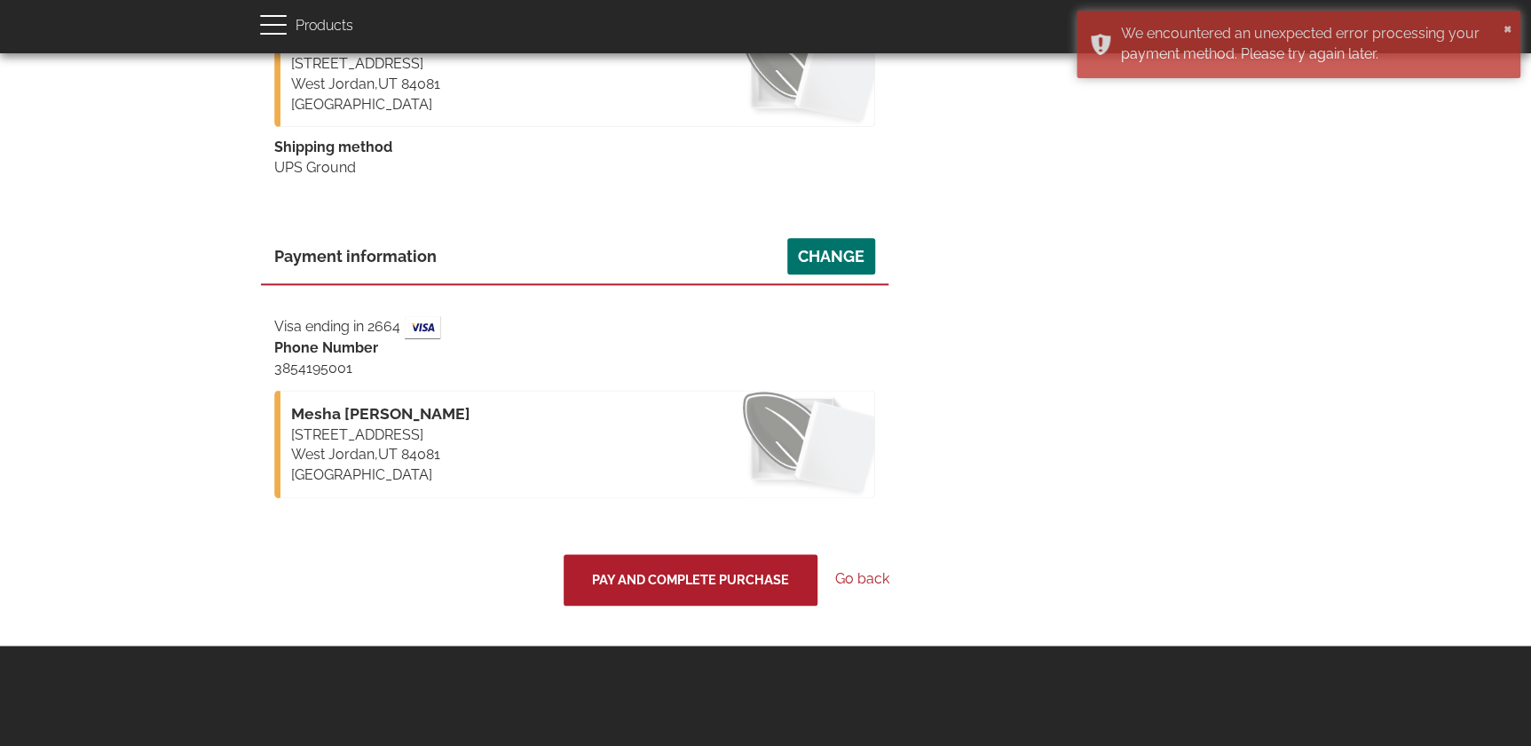
scroll to position [983, 0]
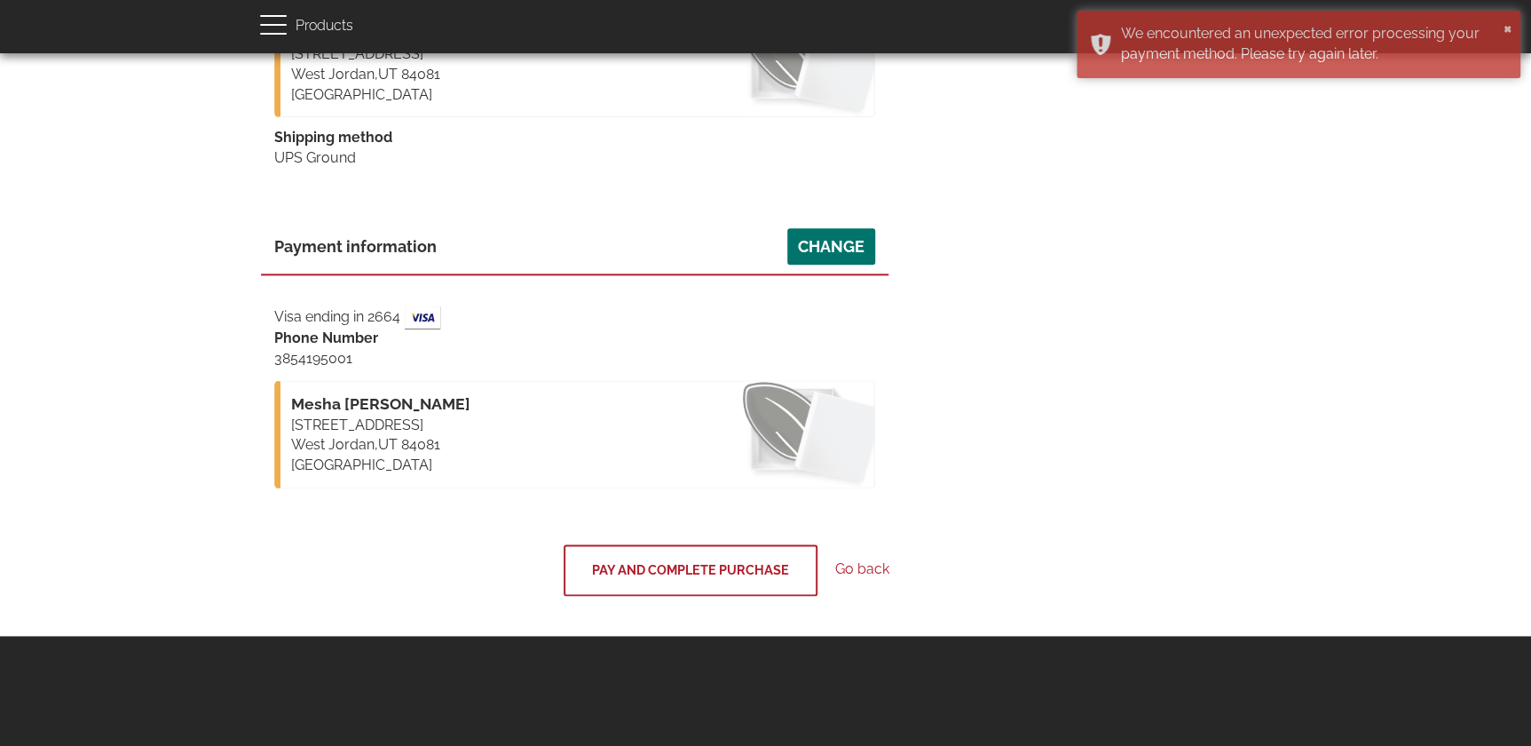
click at [624, 575] on button "Pay and complete purchase" at bounding box center [691, 569] width 254 height 51
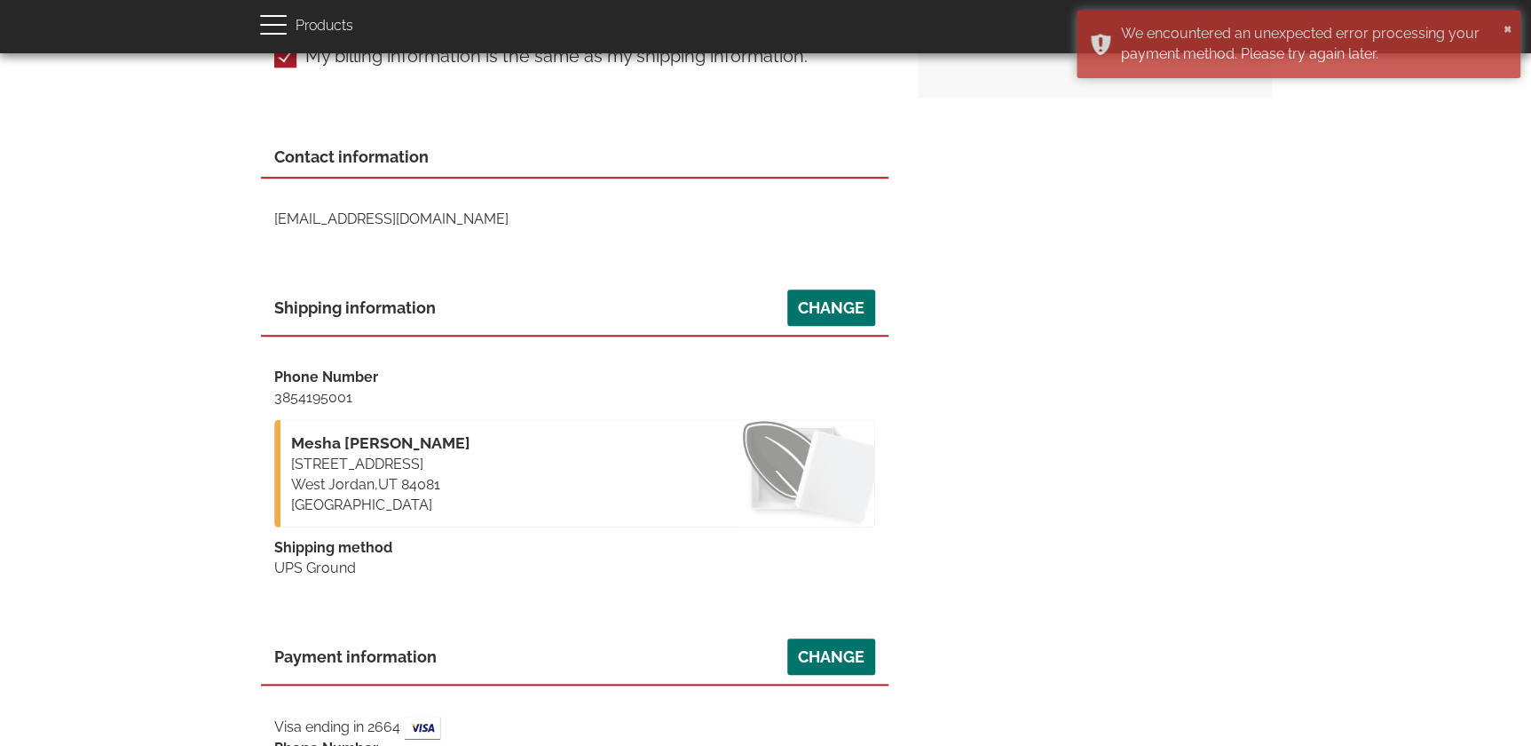
scroll to position [417, 0]
